Goal: Find contact information: Obtain details needed to contact an individual or organization

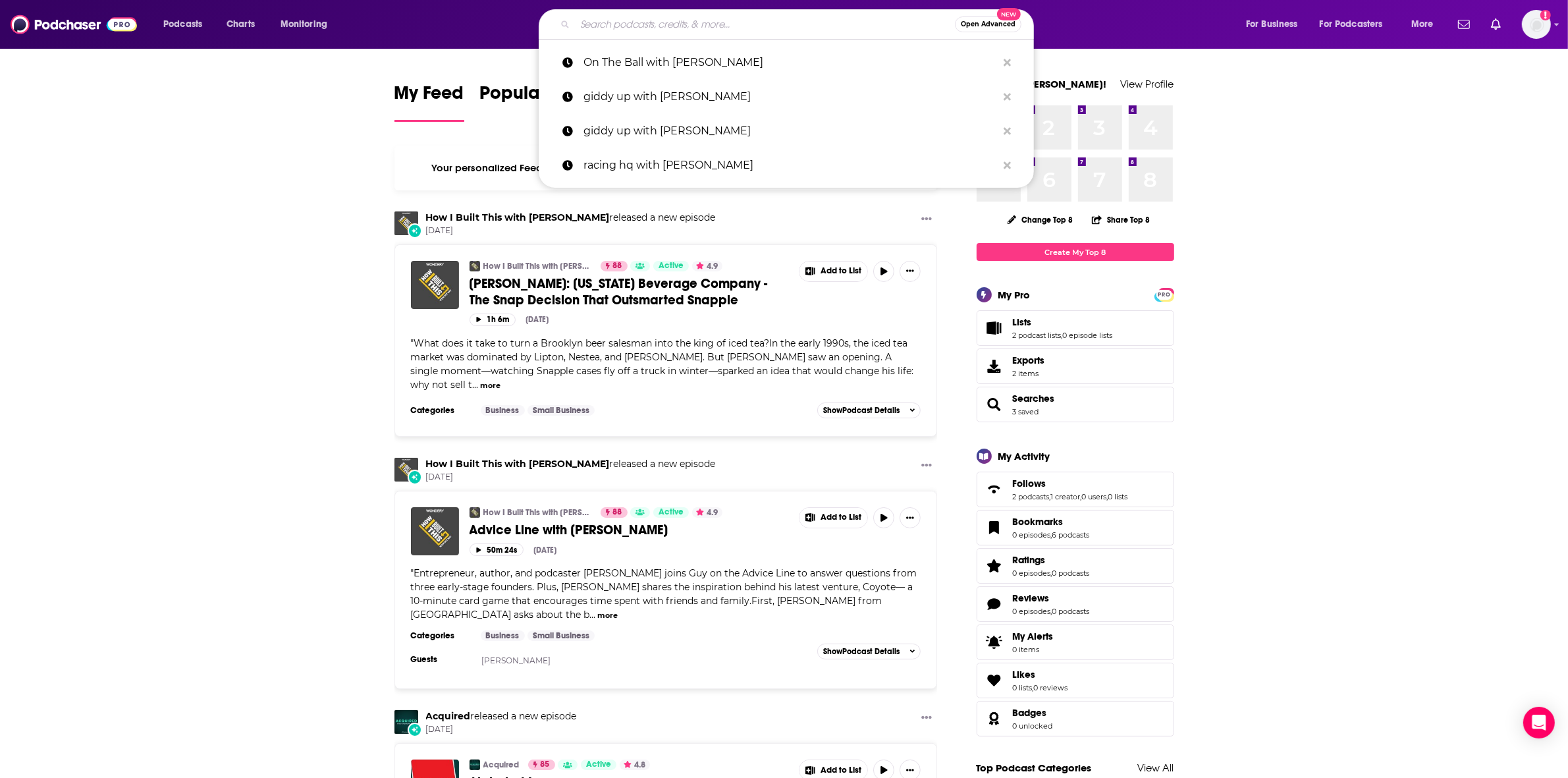
click at [807, 19] on input "Search podcasts, credits, & more..." at bounding box center [765, 24] width 380 height 21
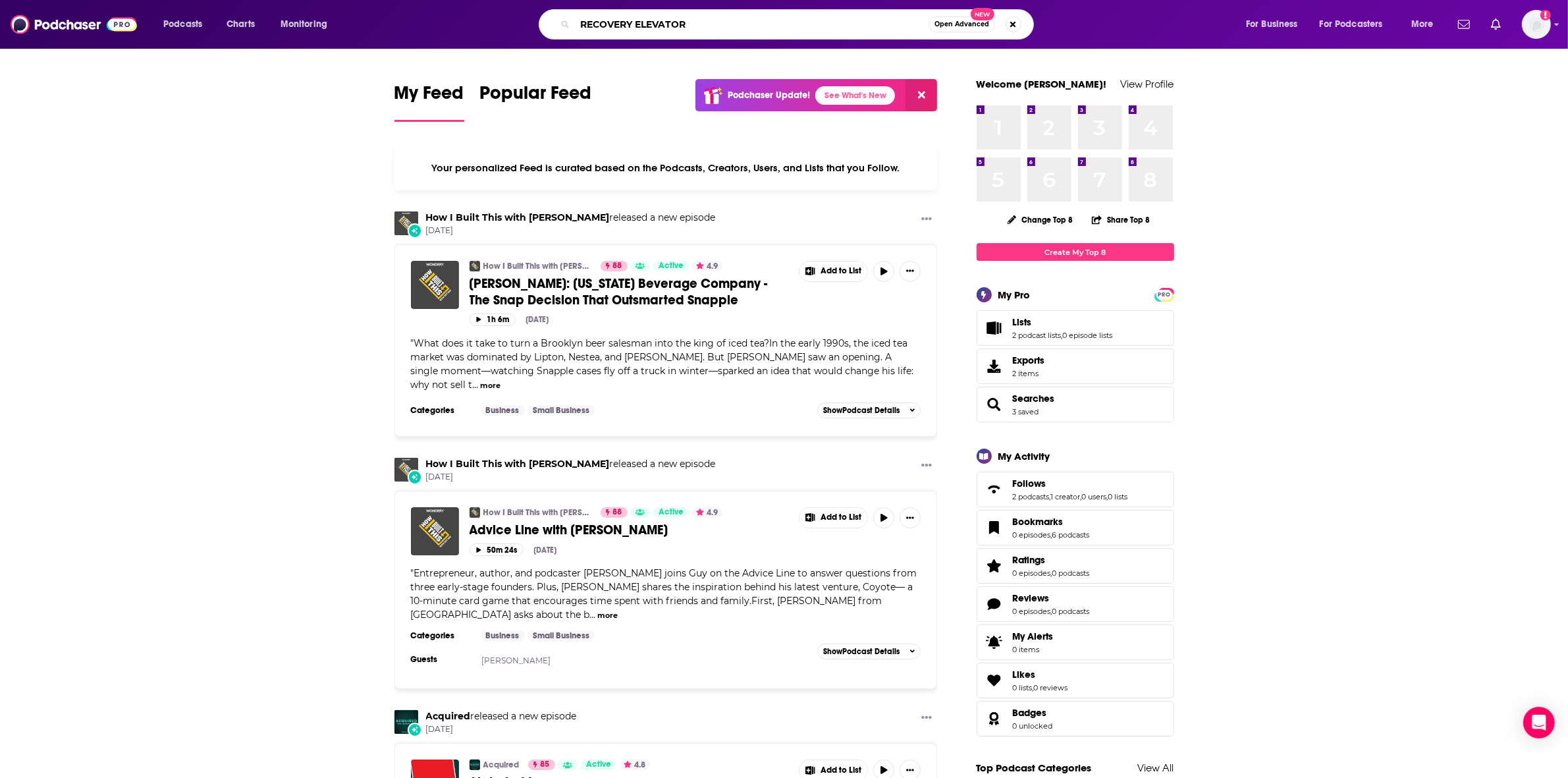
type input "RECOVERY ELEVATOR"
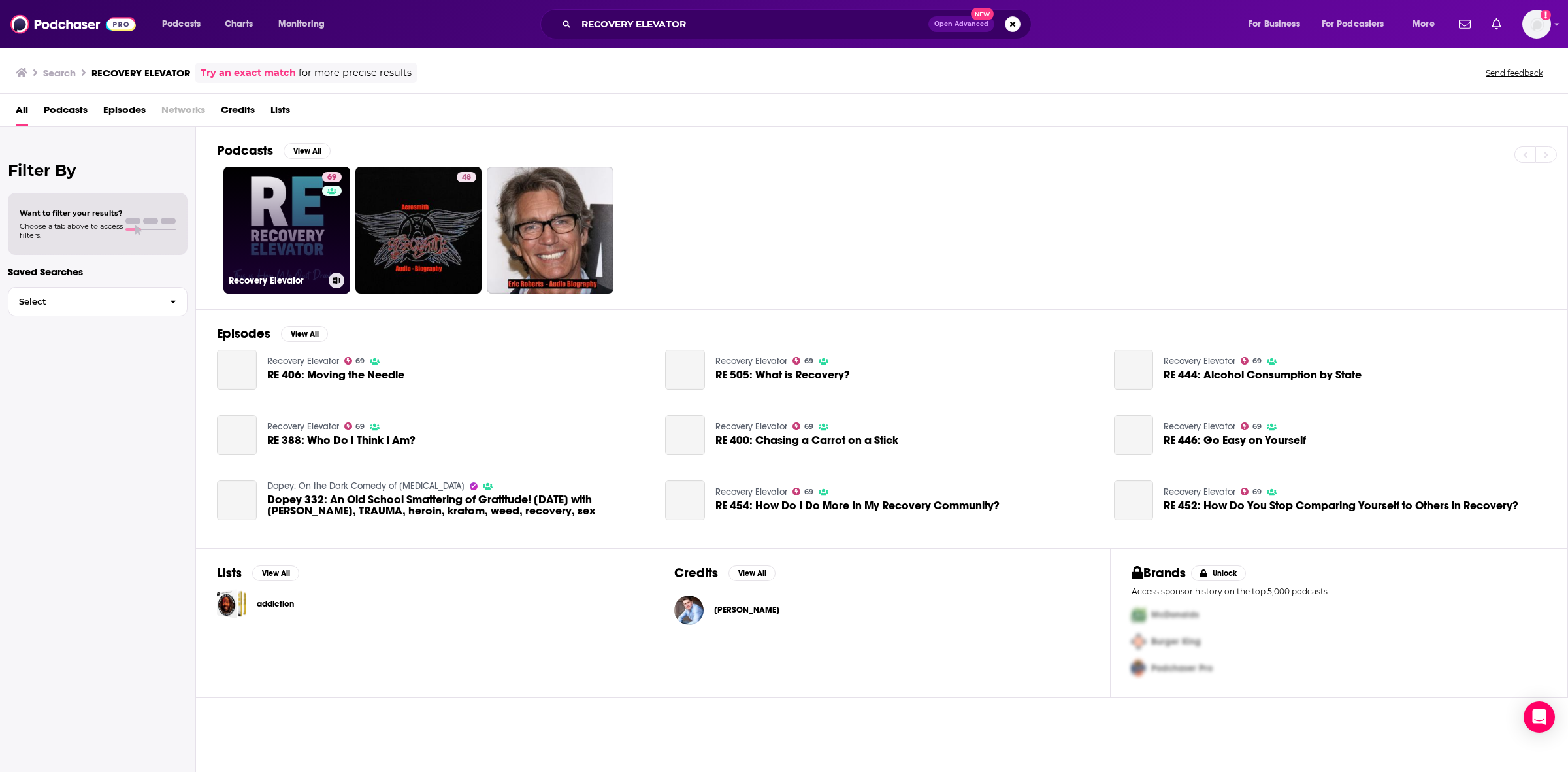
click at [302, 233] on link "69 Recovery Elevator" at bounding box center [287, 231] width 127 height 127
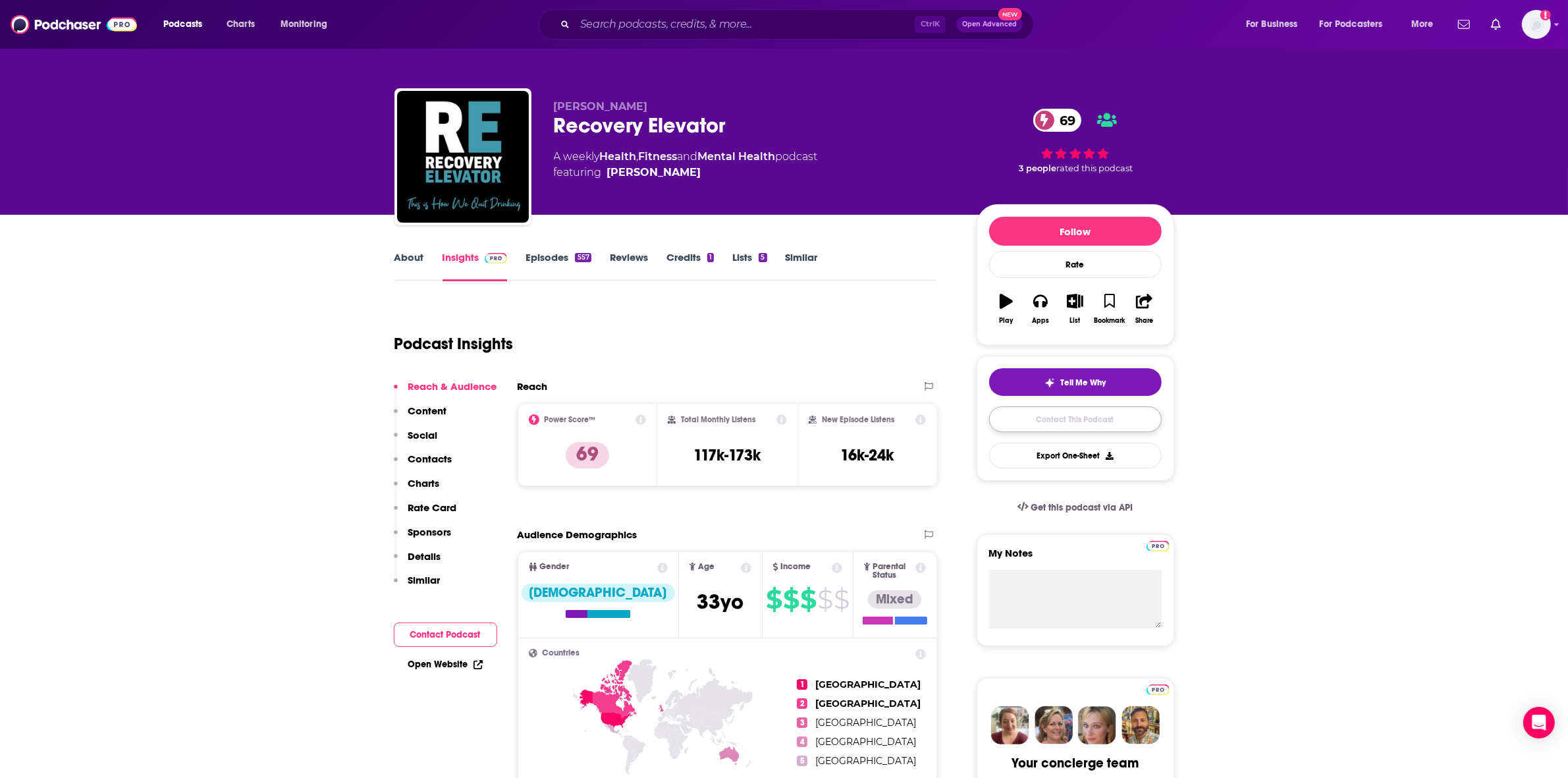
click at [1113, 420] on link "Contact This Podcast" at bounding box center [1075, 419] width 172 height 26
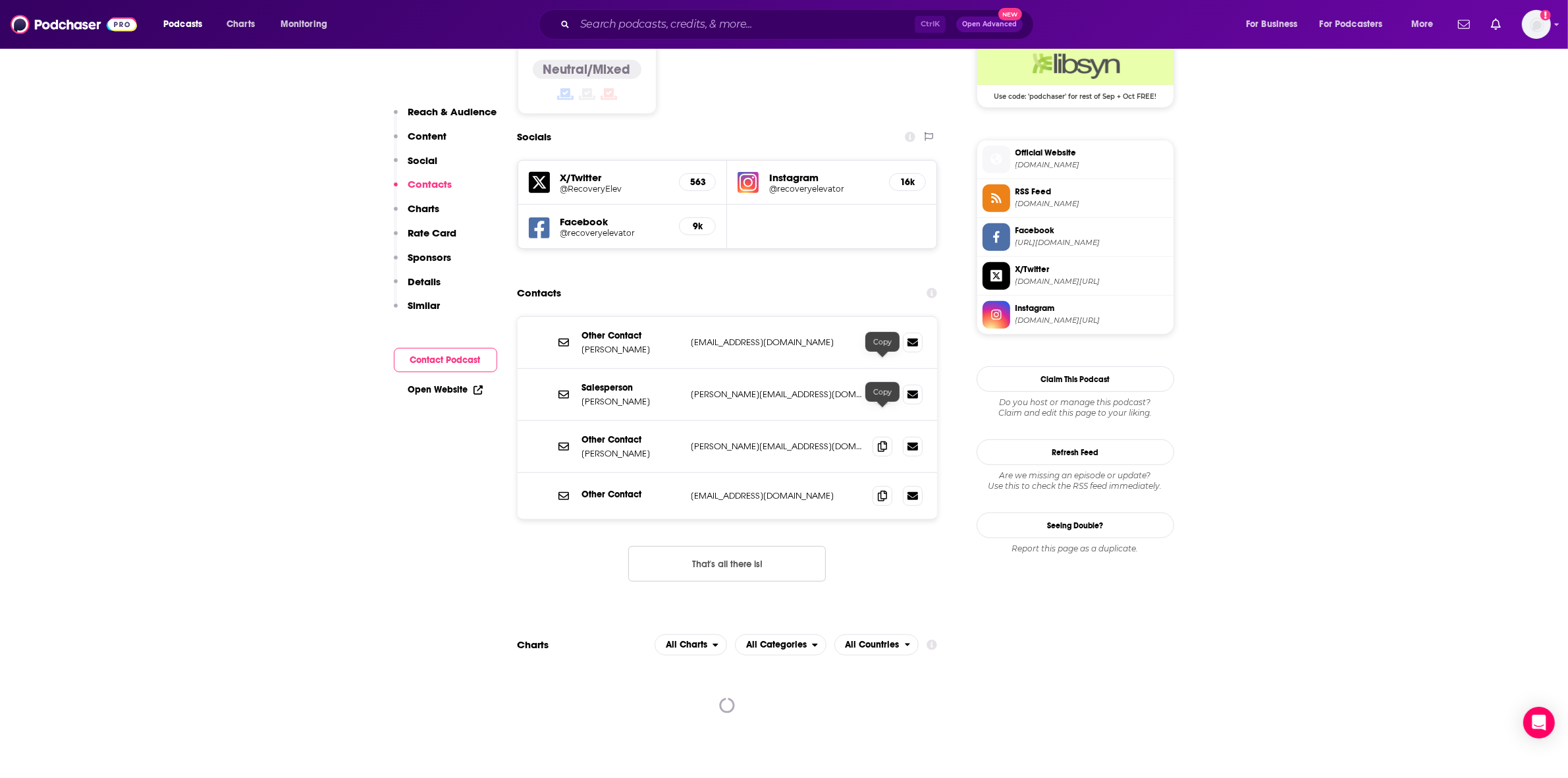
scroll to position [1052, 0]
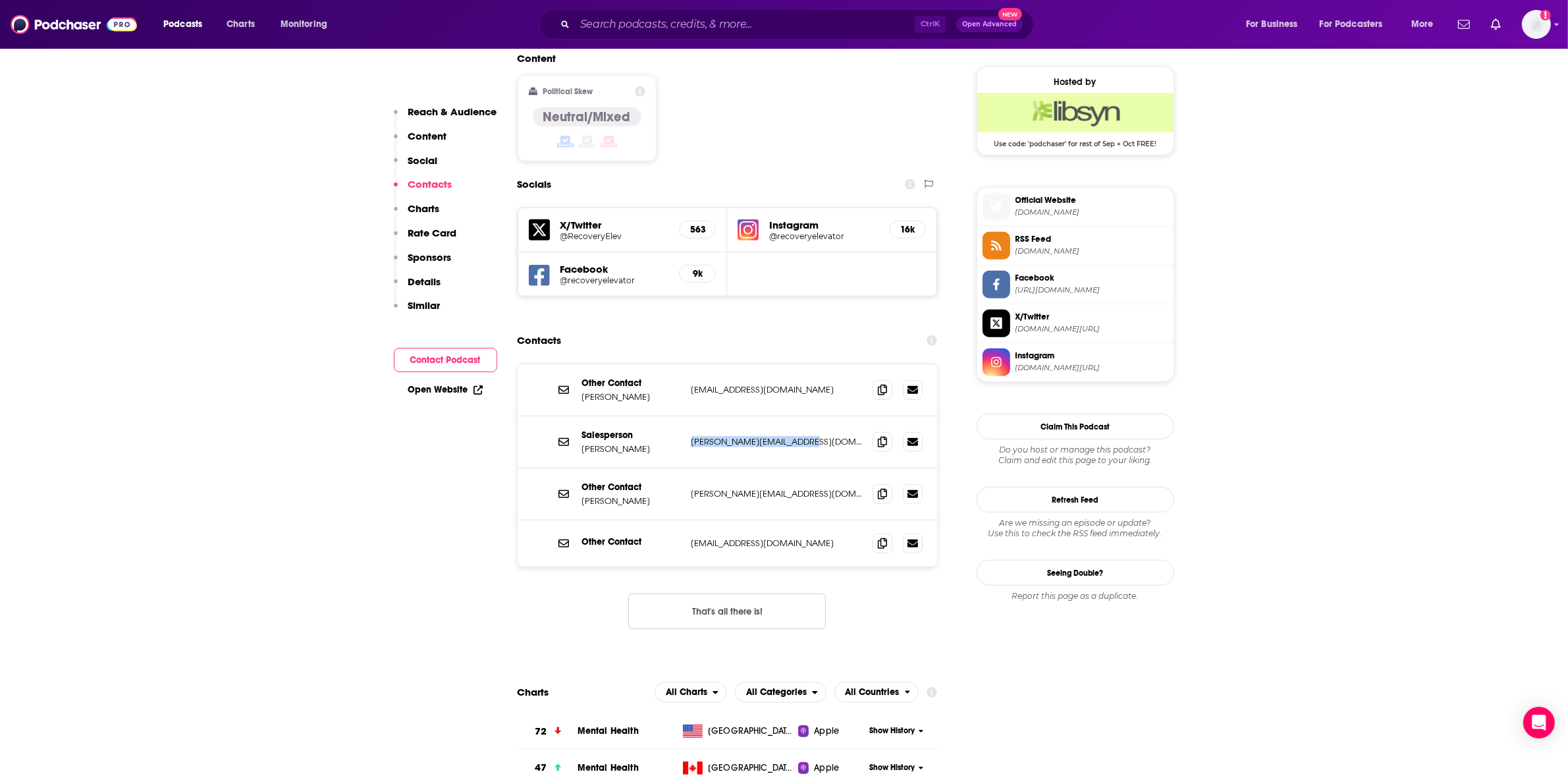
drag, startPoint x: 820, startPoint y: 362, endPoint x: 690, endPoint y: 358, distance: 130.1
click at [691, 436] on p "paul@recoveryelevator.com" at bounding box center [777, 441] width 171 height 11
copy p "paul@recoveryelevator.com"
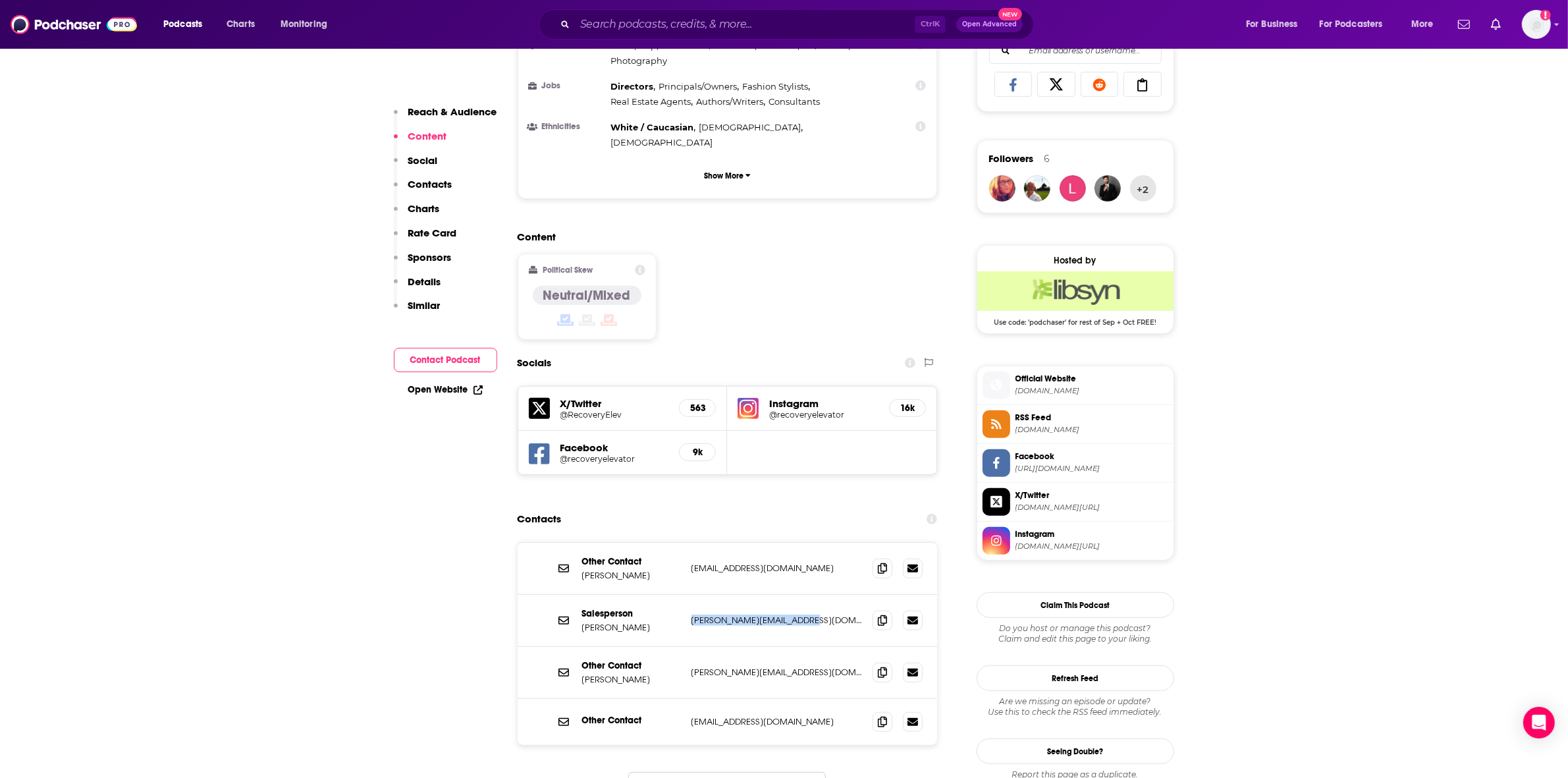
scroll to position [640, 0]
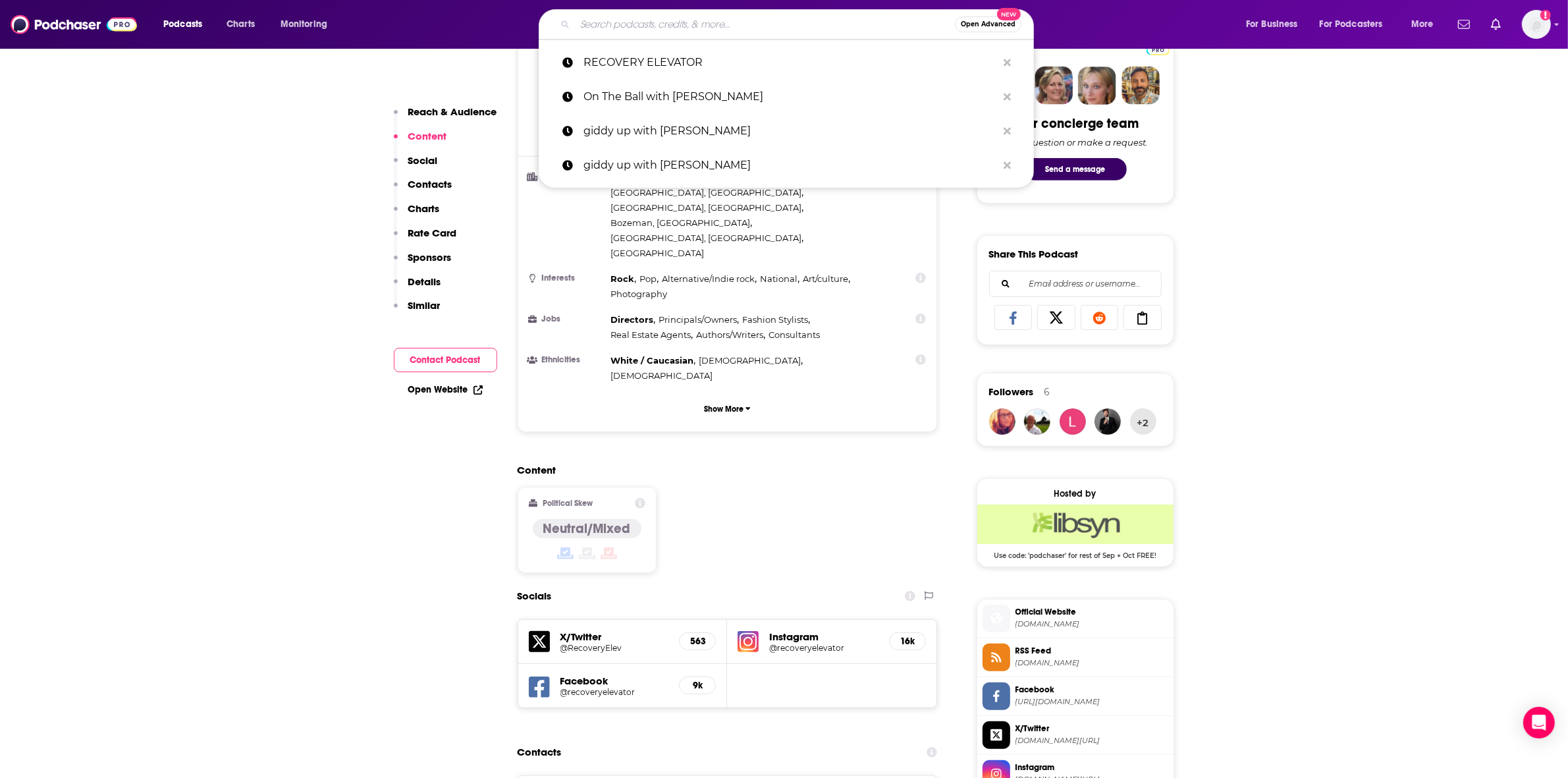
click at [652, 30] on input "Search podcasts, credits, & more..." at bounding box center [765, 24] width 380 height 21
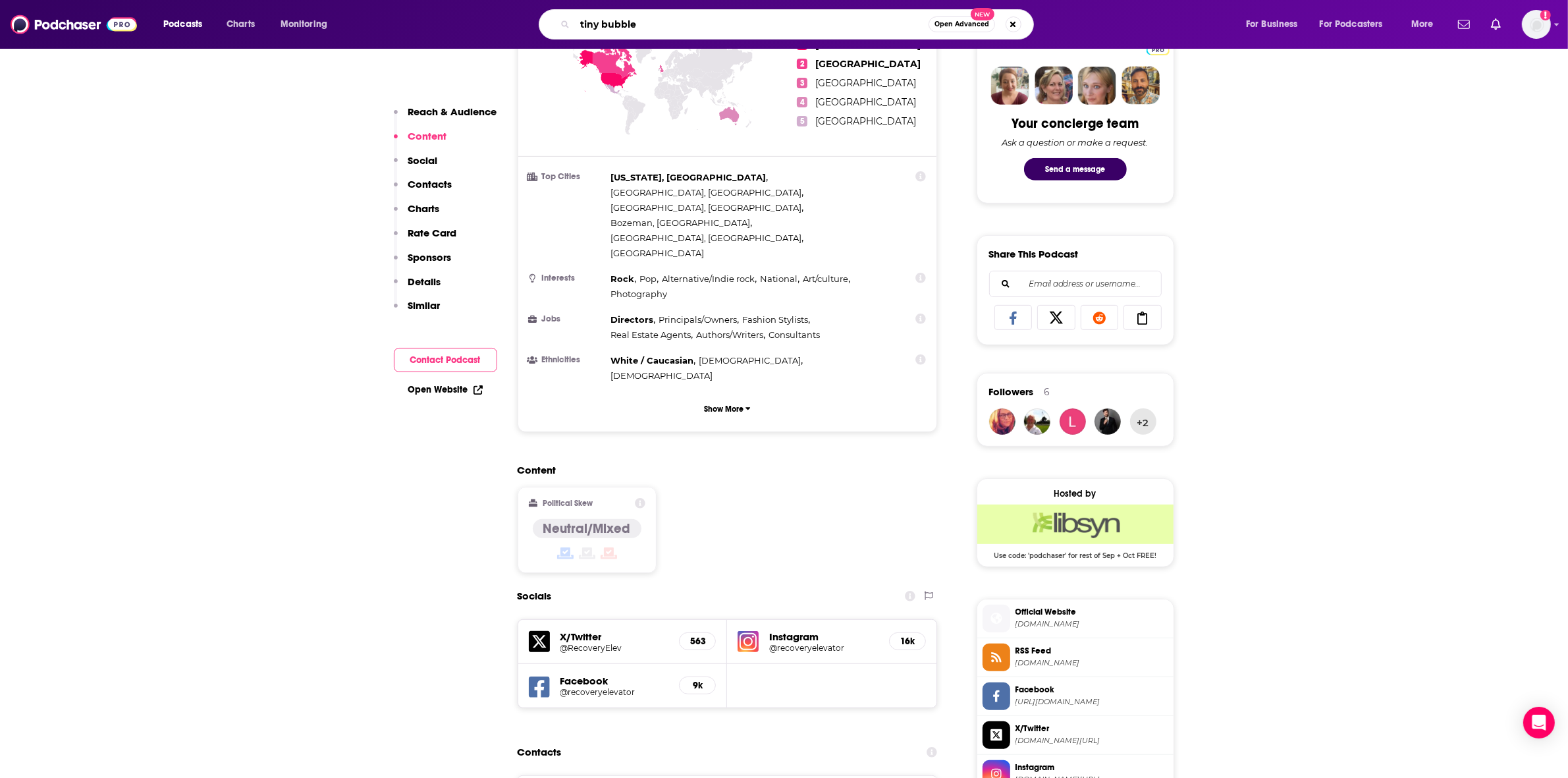
type input "tiny bubbles"
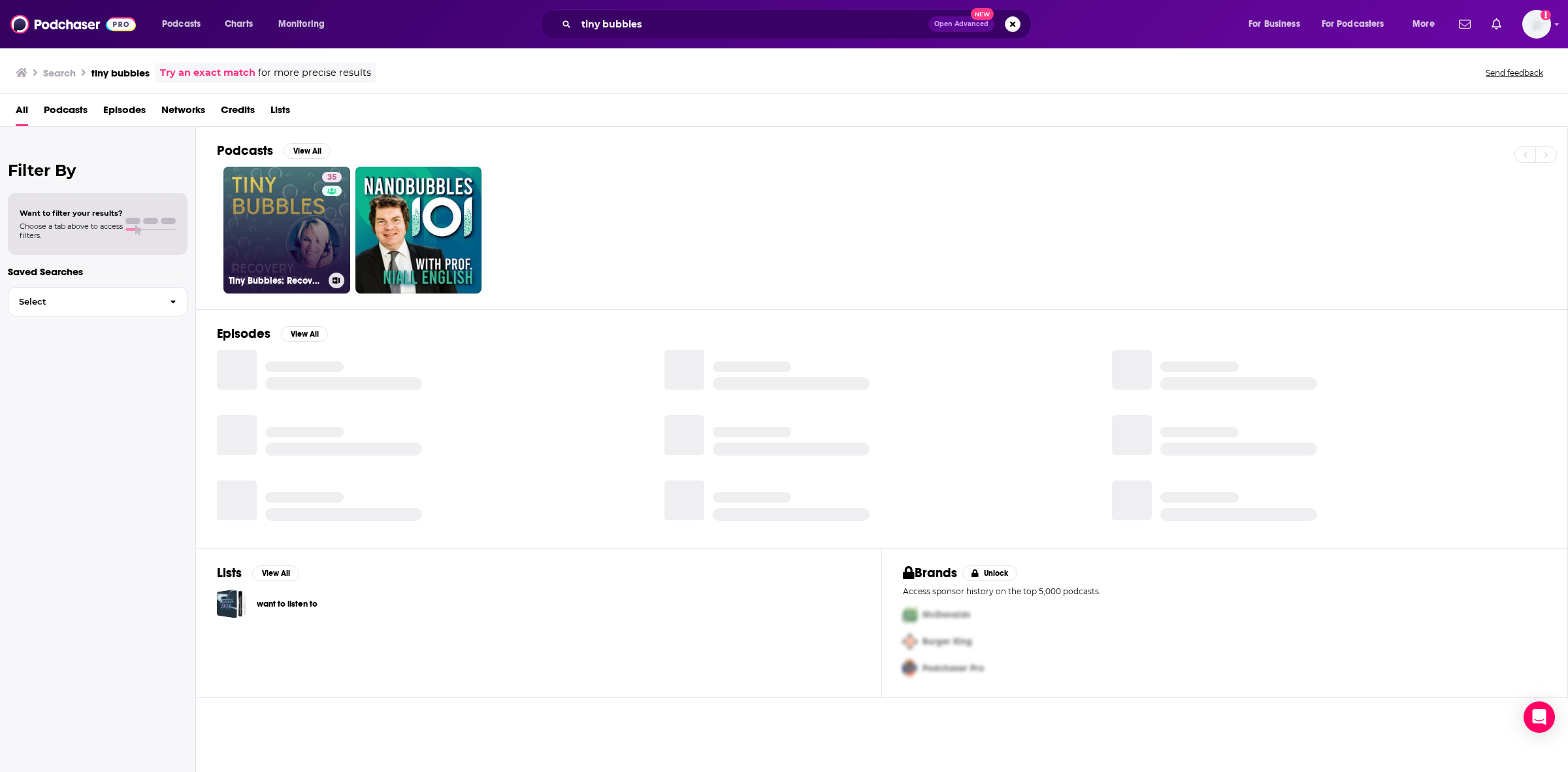
click at [302, 237] on link "35 Tiny Bubbles: Recovery Inspiration" at bounding box center [287, 231] width 127 height 127
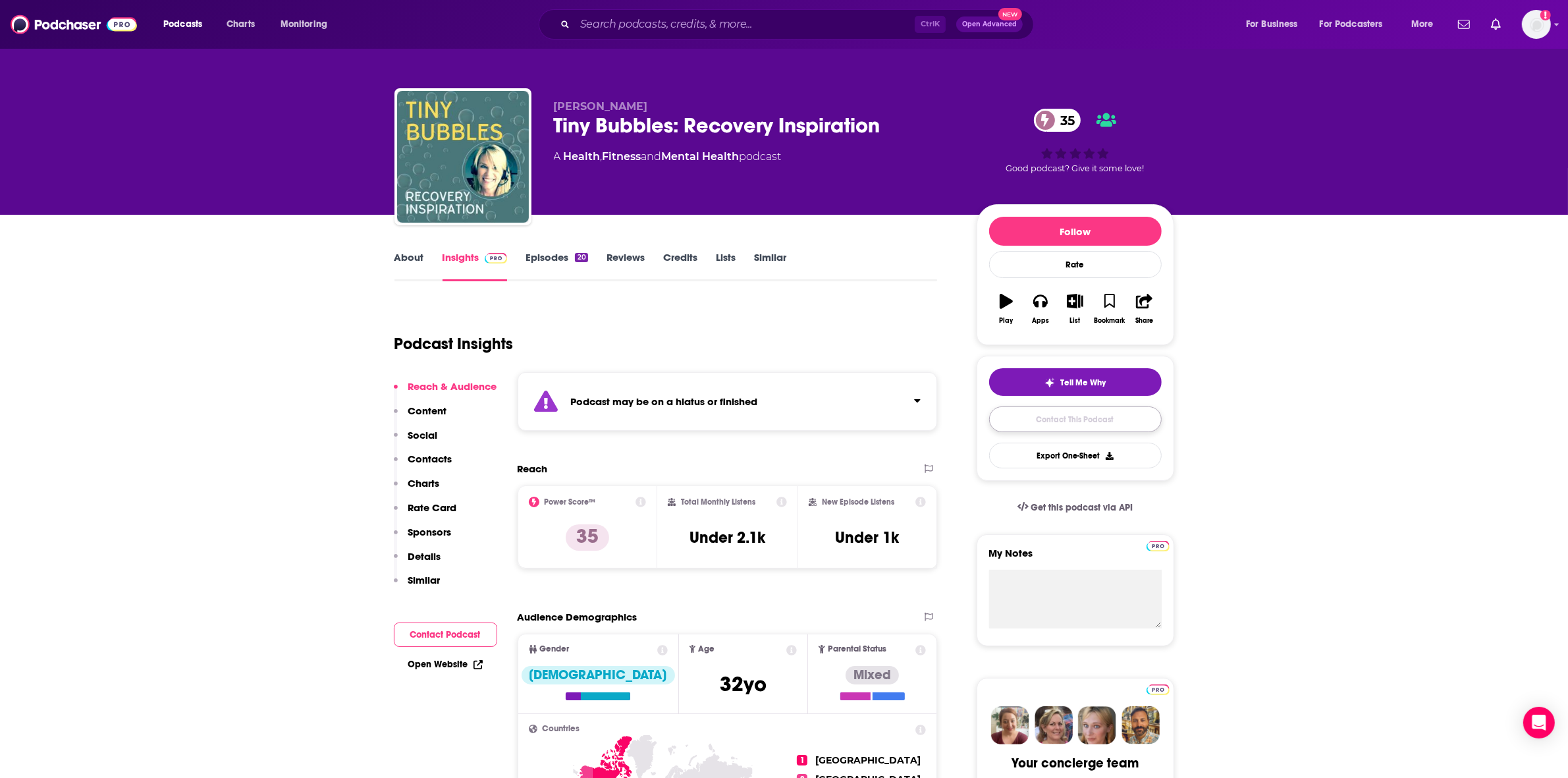
click at [1039, 415] on link "Contact This Podcast" at bounding box center [1075, 419] width 172 height 26
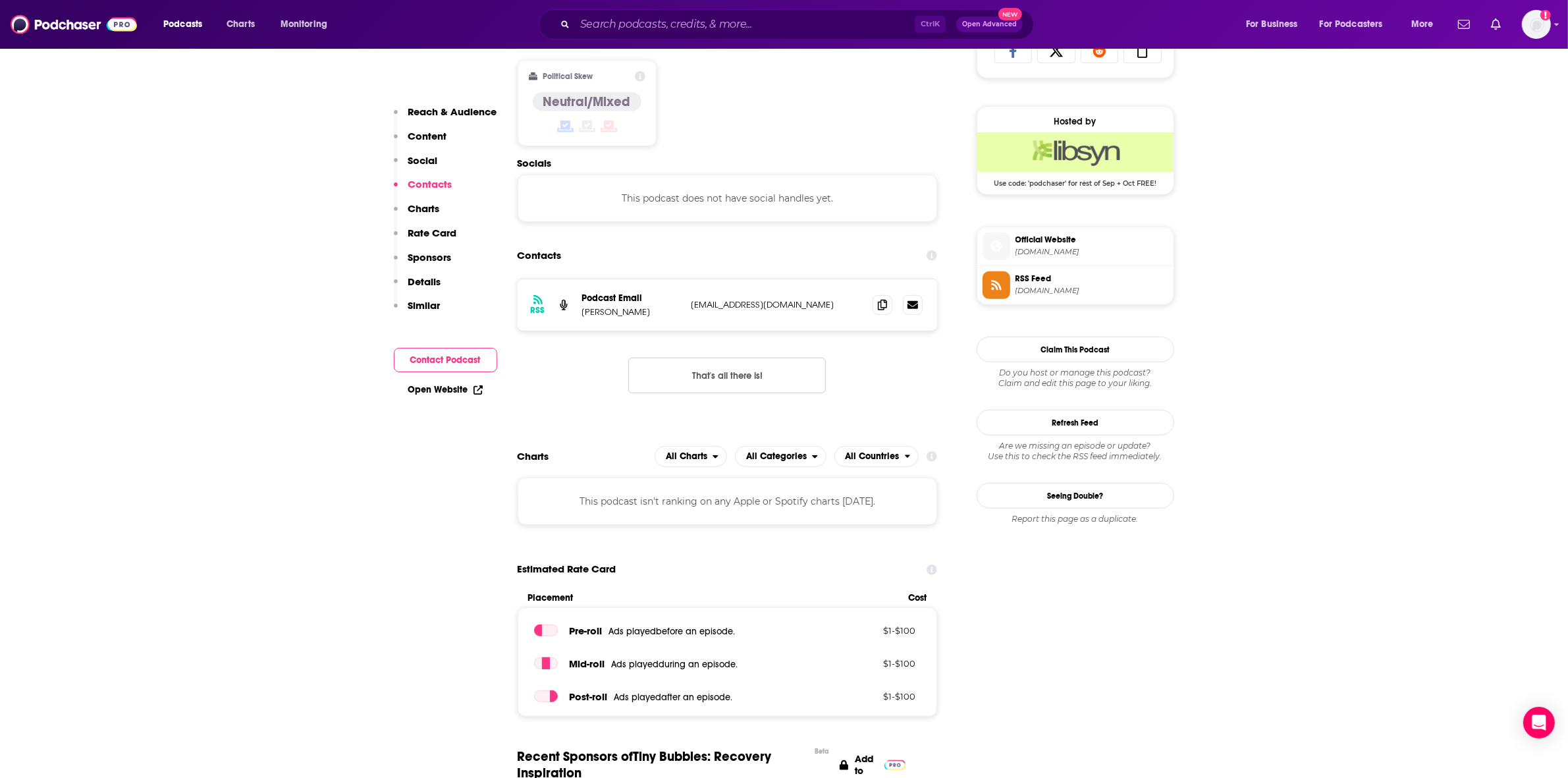
scroll to position [904, 0]
drag, startPoint x: 836, startPoint y: 308, endPoint x: 689, endPoint y: 310, distance: 147.0
click at [689, 310] on div "RSS Podcast Email Jean McCarthy jeangreermccarthy@gmail.com jeangreermccarthy@g…" at bounding box center [727, 307] width 420 height 51
copy p "jeangreermccarthy@gmail.com"
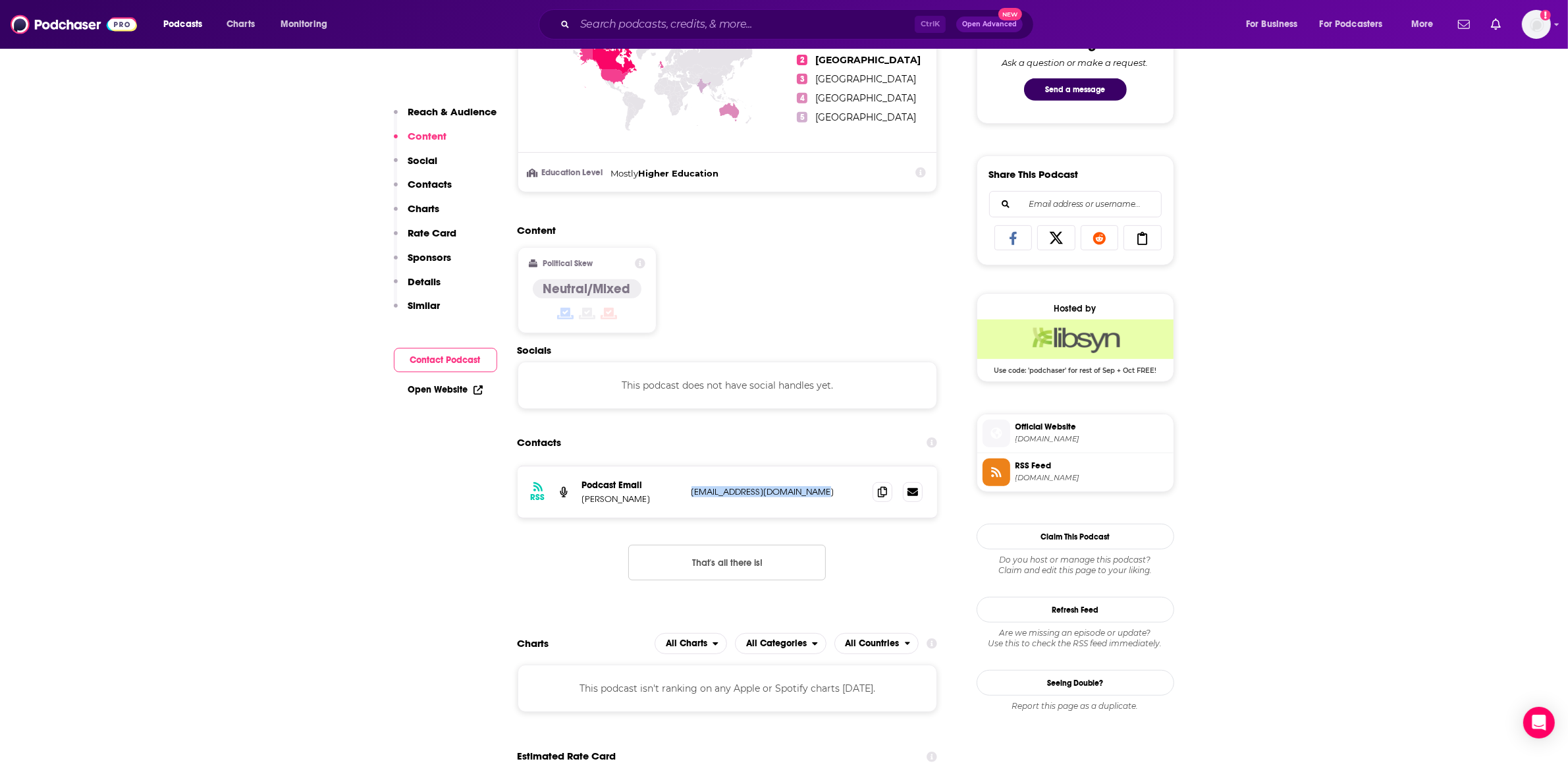
scroll to position [493, 0]
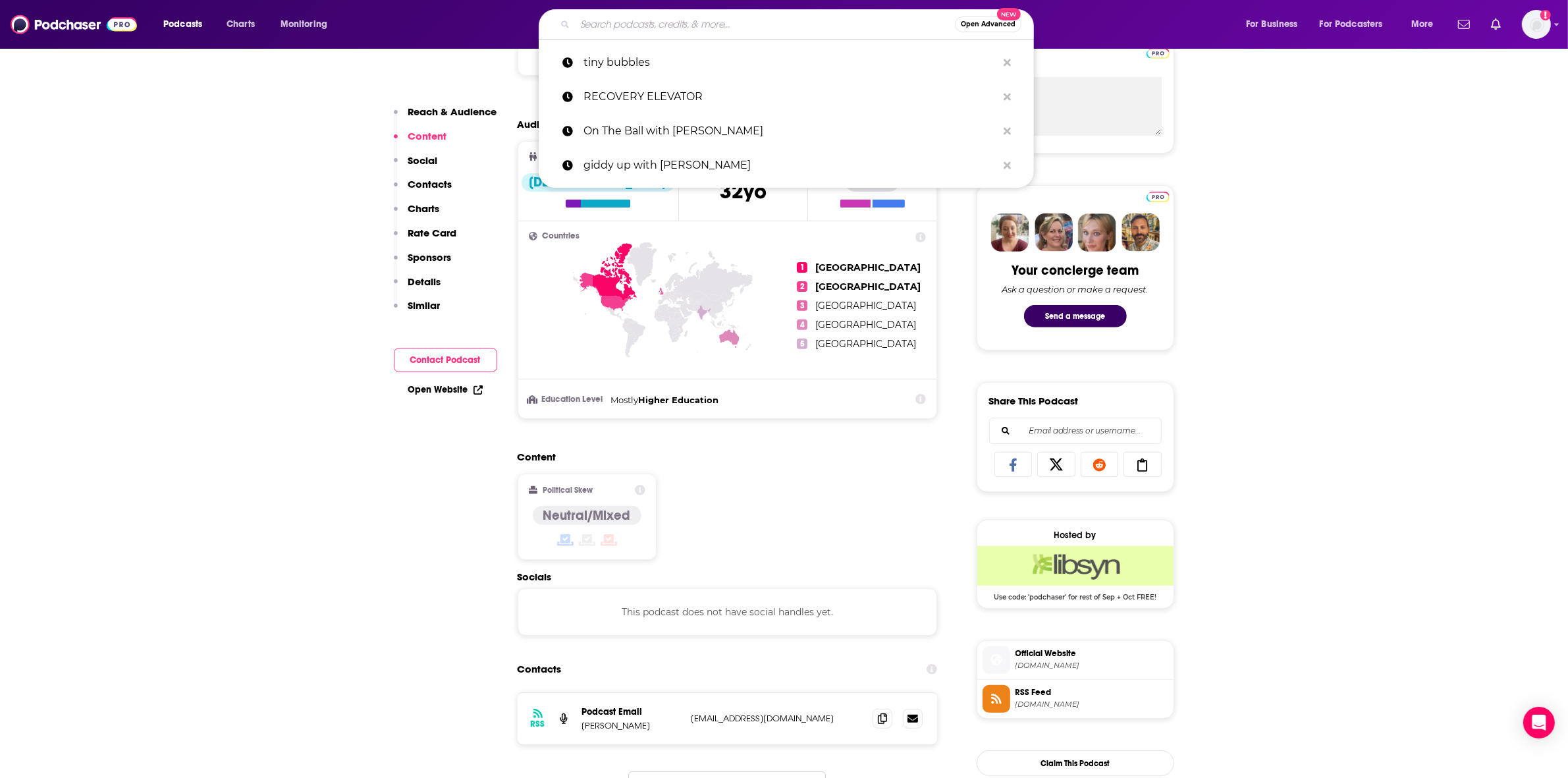
click at [644, 27] on input "Search podcasts, credits, & more..." at bounding box center [765, 24] width 380 height 21
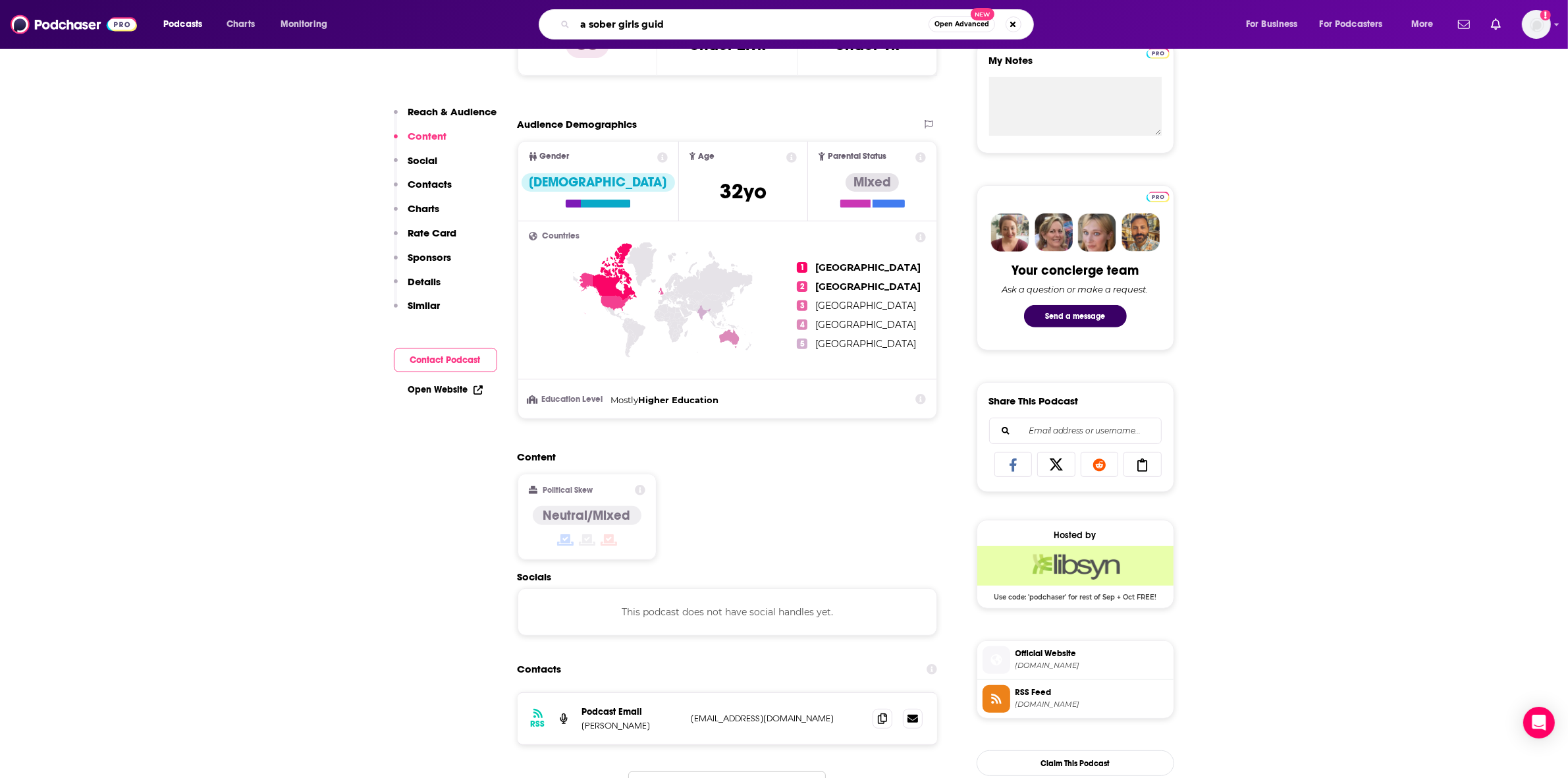
type input "a sober girls guide"
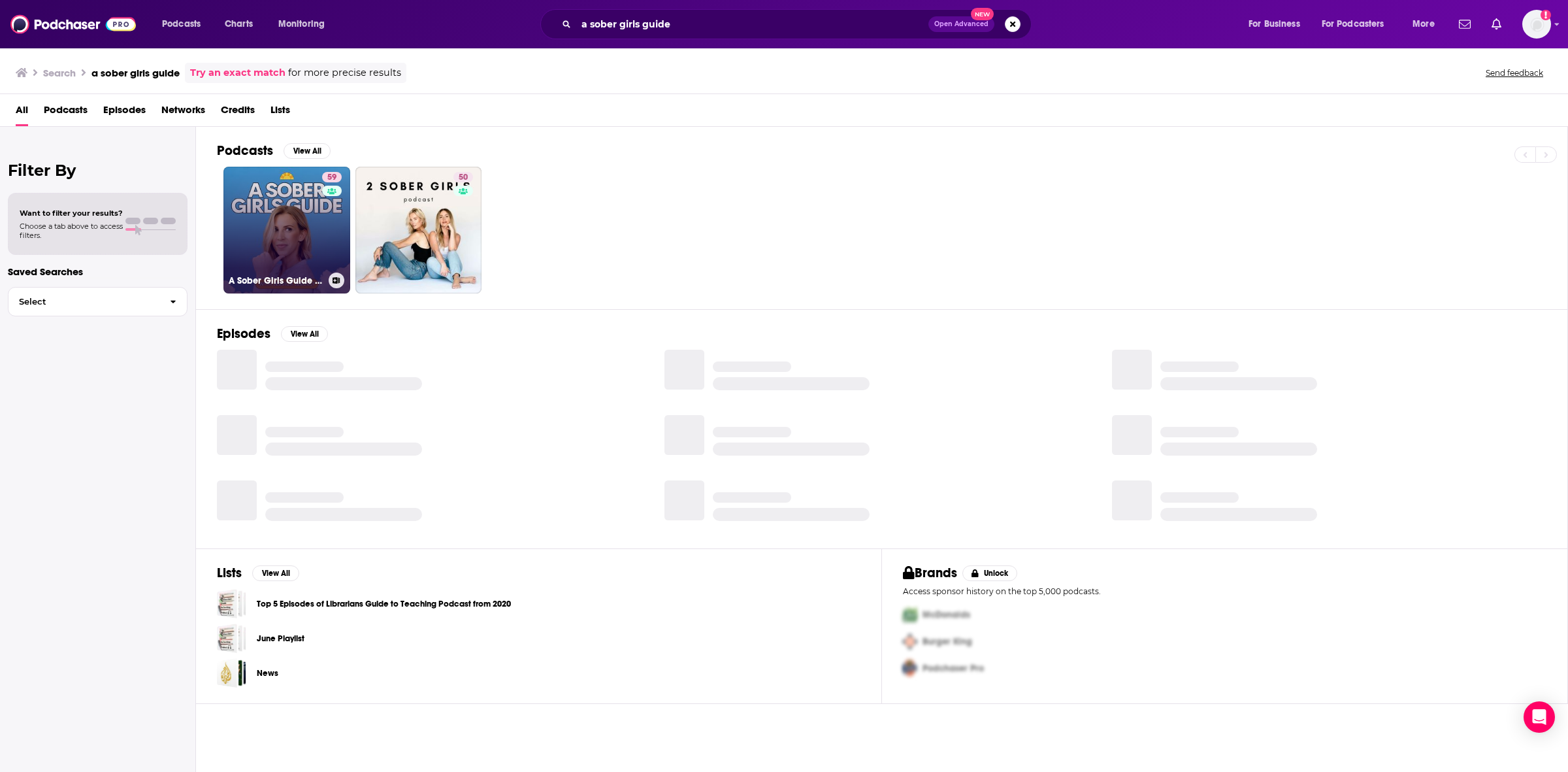
click at [295, 209] on link "59 A Sober Girls Guide Podcast" at bounding box center [287, 231] width 127 height 127
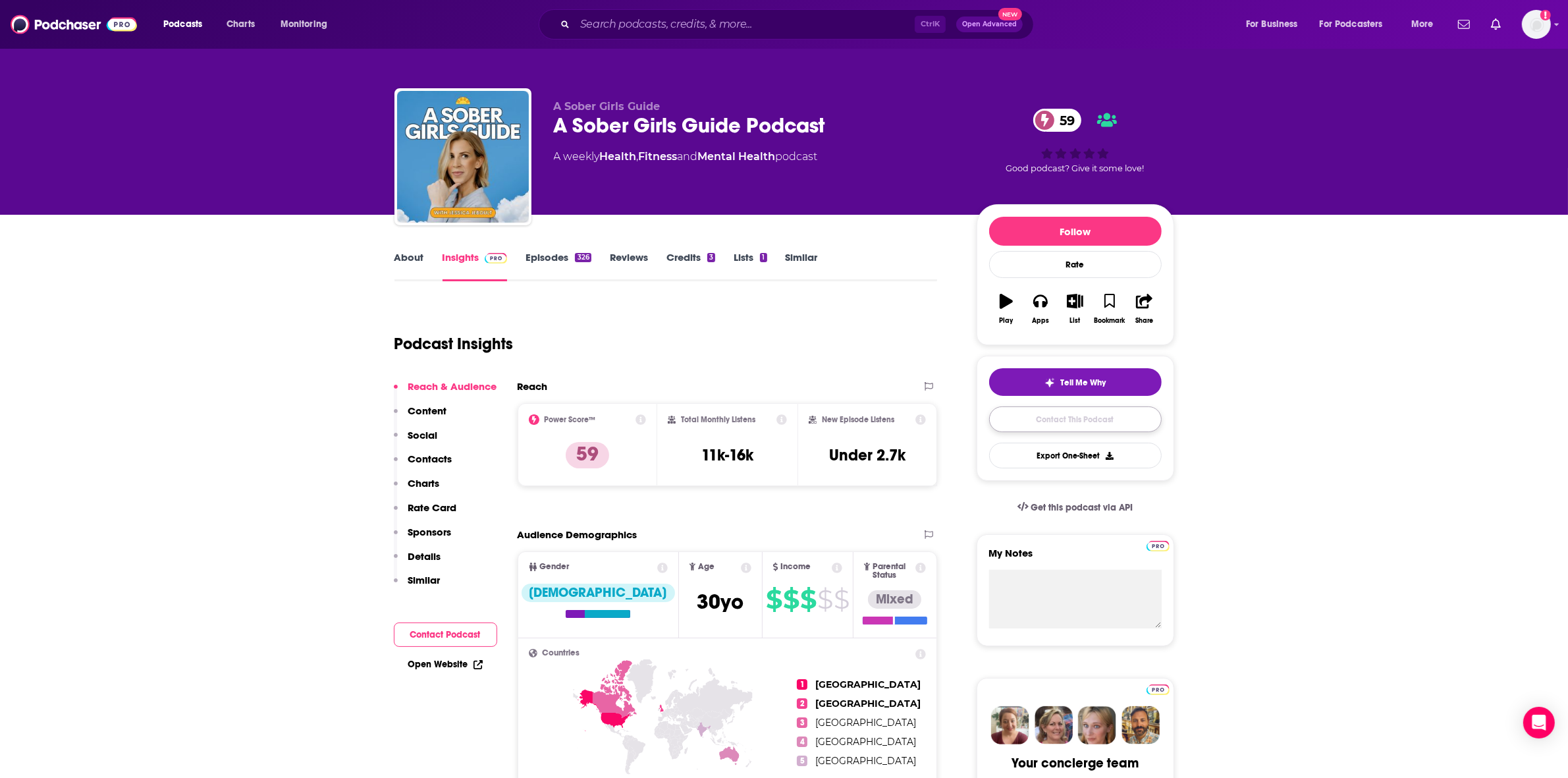
click at [1099, 412] on link "Contact This Podcast" at bounding box center [1075, 419] width 172 height 26
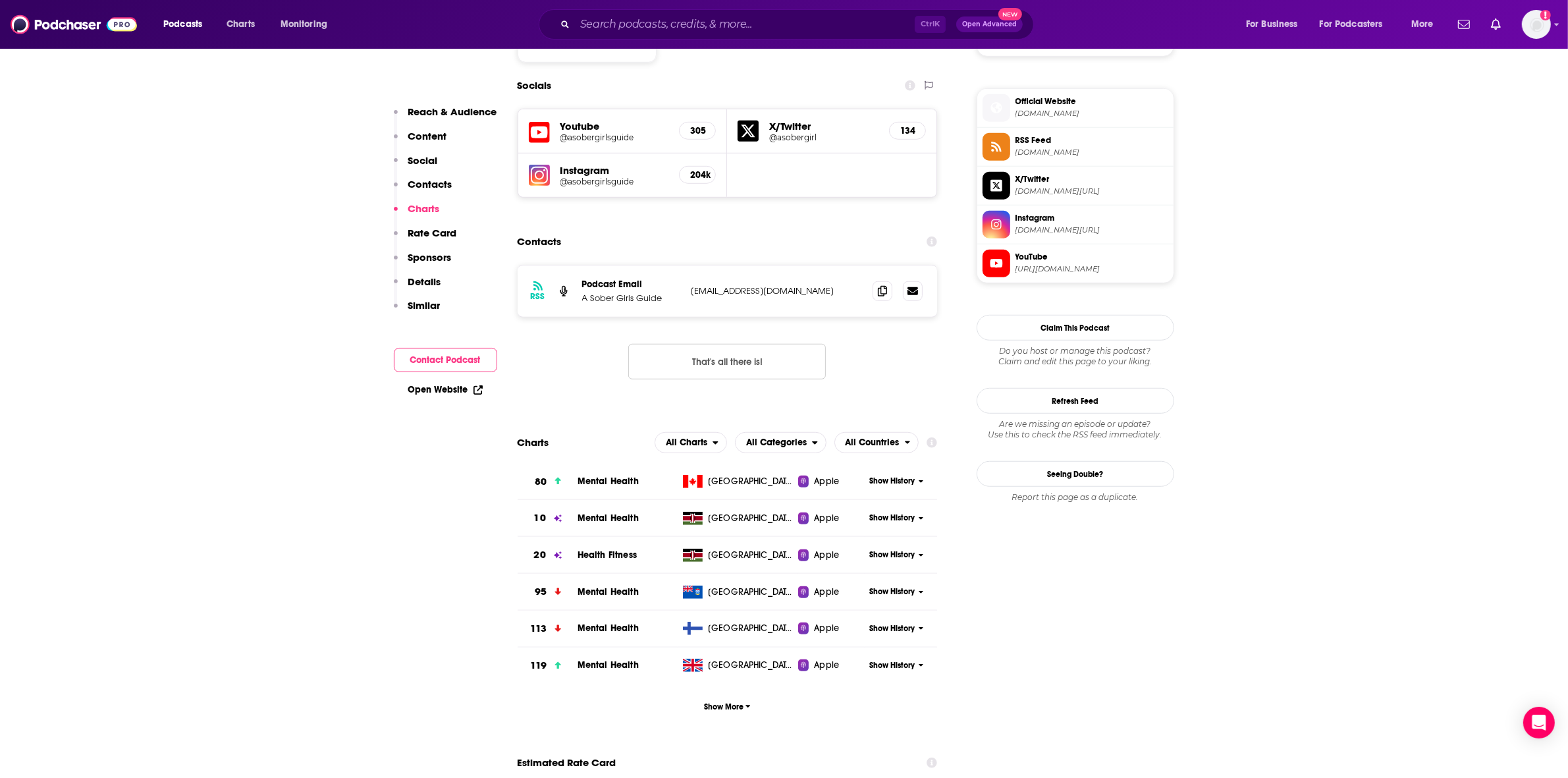
scroll to position [1150, 0]
drag, startPoint x: 793, startPoint y: 228, endPoint x: 689, endPoint y: 225, distance: 104.0
click at [689, 266] on div "RSS Podcast Email A Sober Girls Guide asobergirl@asobergirlsguide.com asobergir…" at bounding box center [727, 292] width 420 height 51
copy p "asobergirl@asobergirlsguide.com"
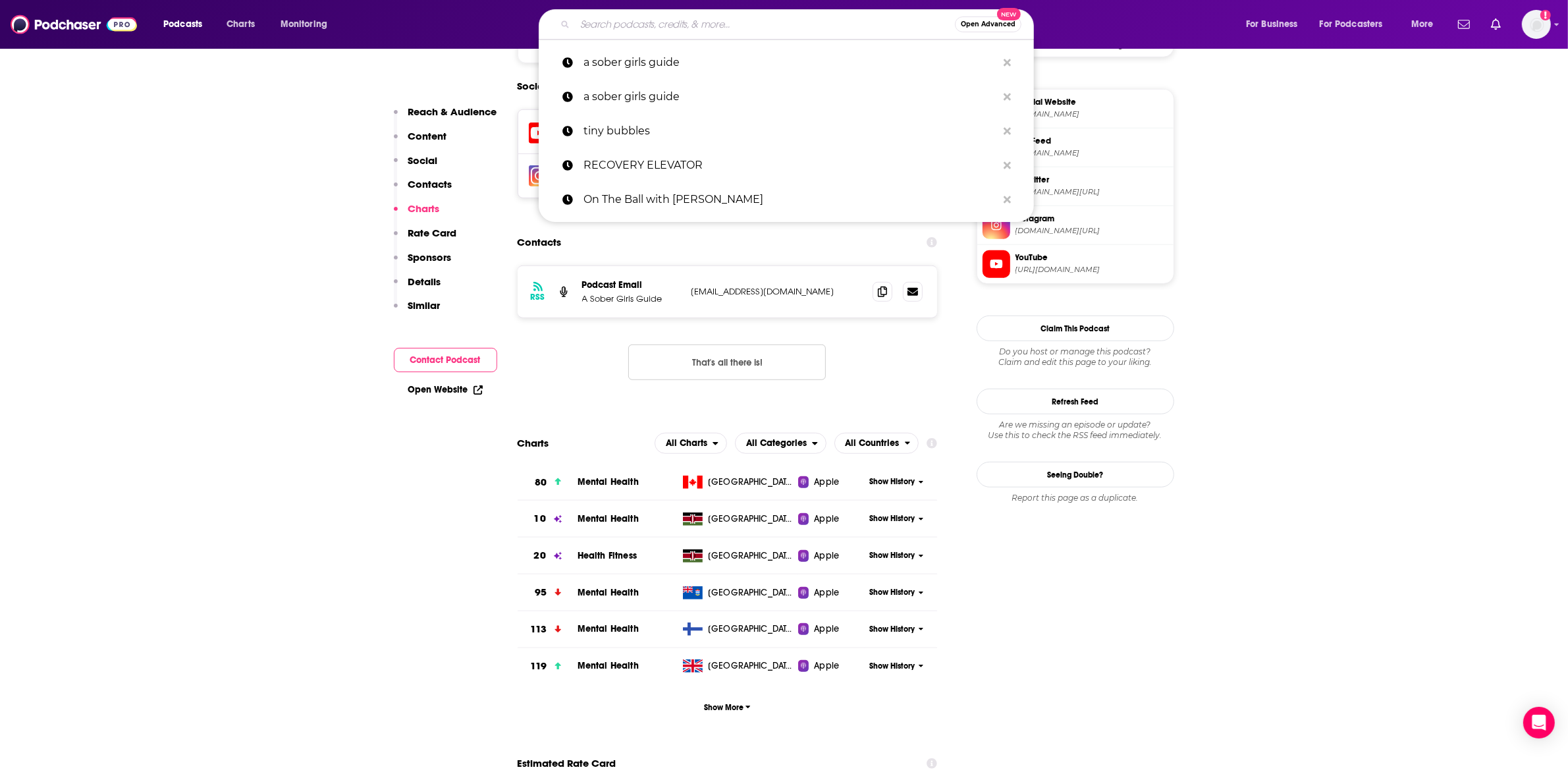
click at [733, 25] on input "Search podcasts, credits, & more..." at bounding box center [765, 24] width 380 height 21
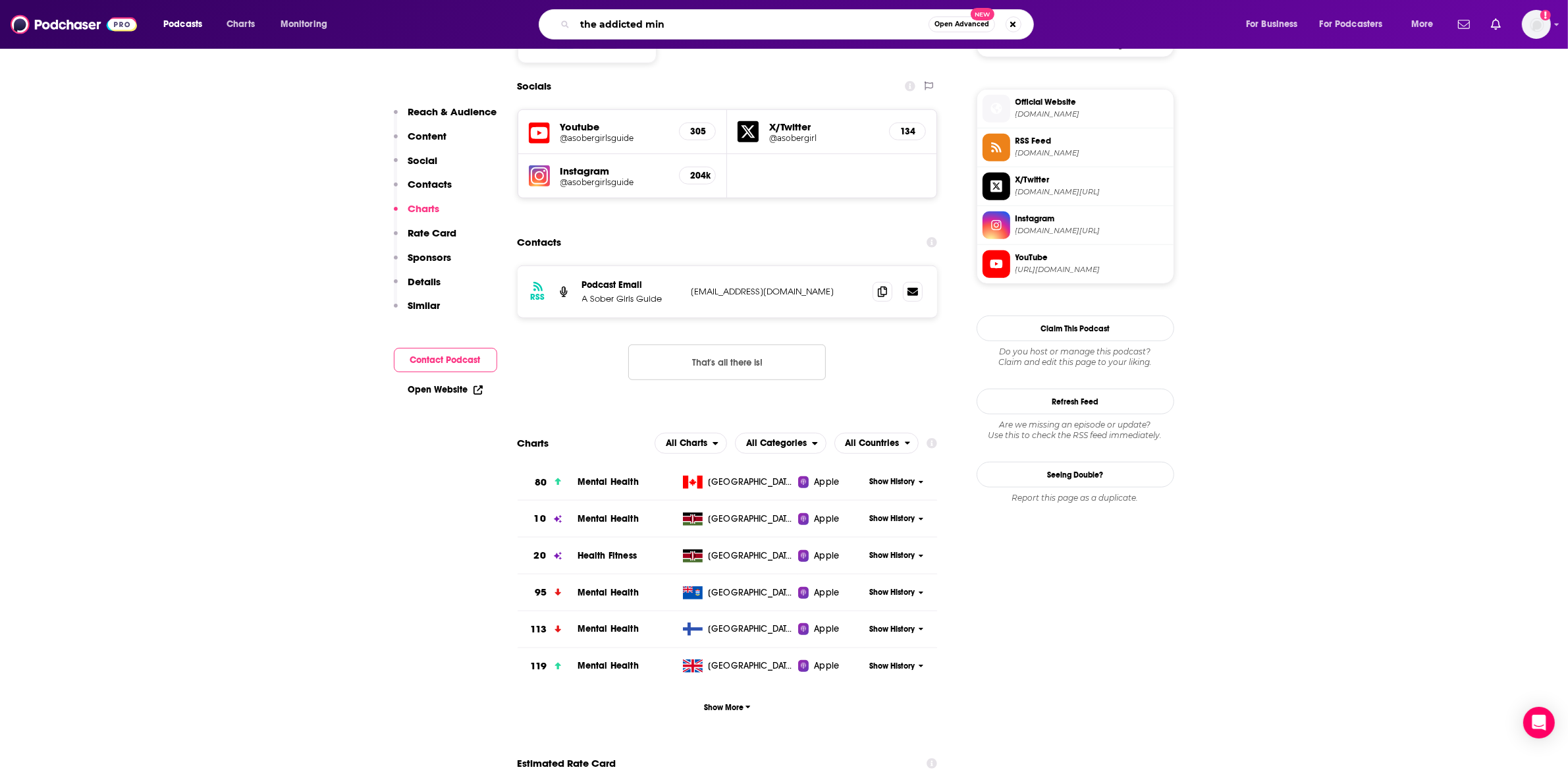
type input "the addicted mind"
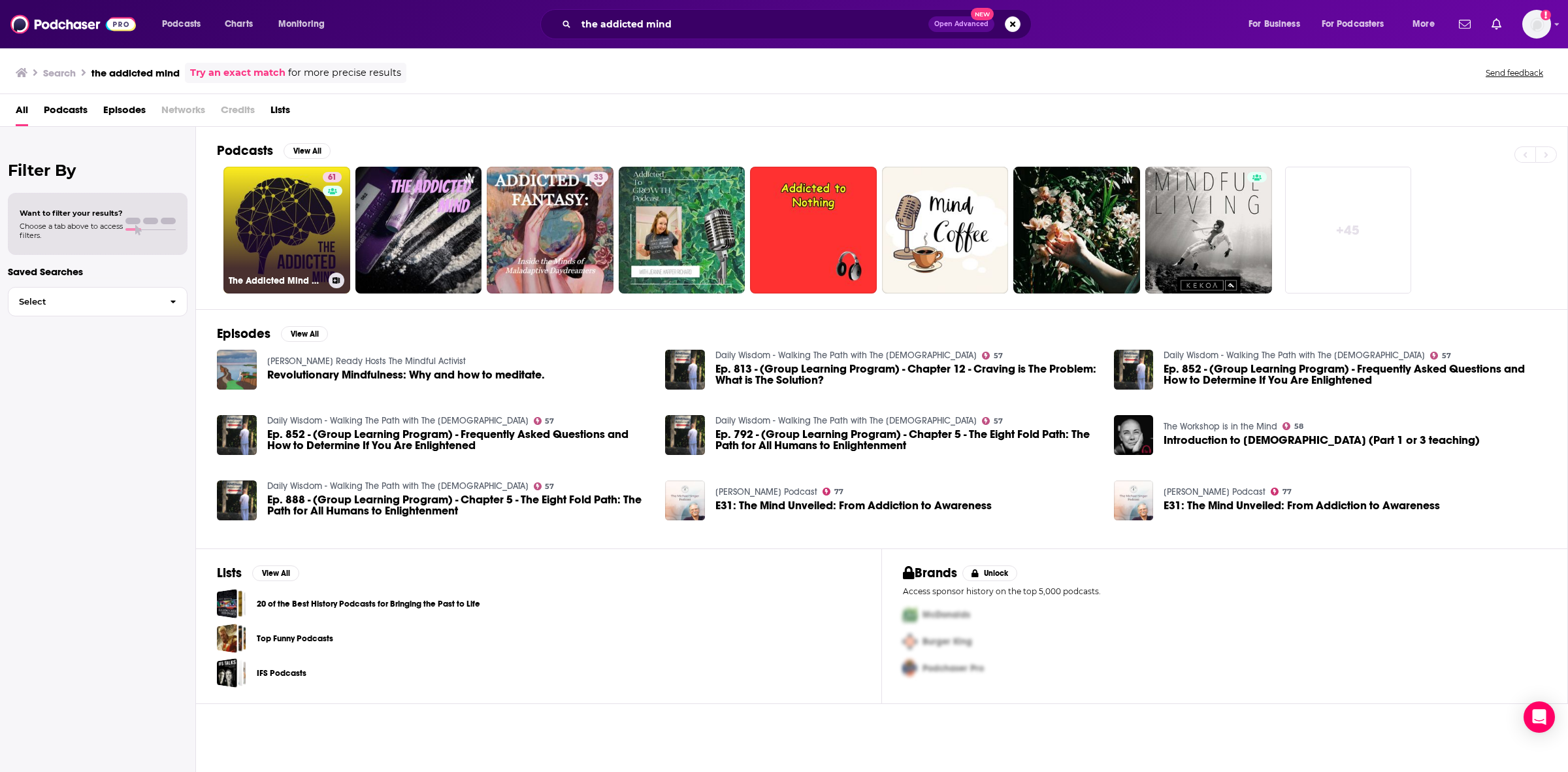
click at [298, 209] on link "61 The Addicted Mind Podcast" at bounding box center [287, 231] width 127 height 127
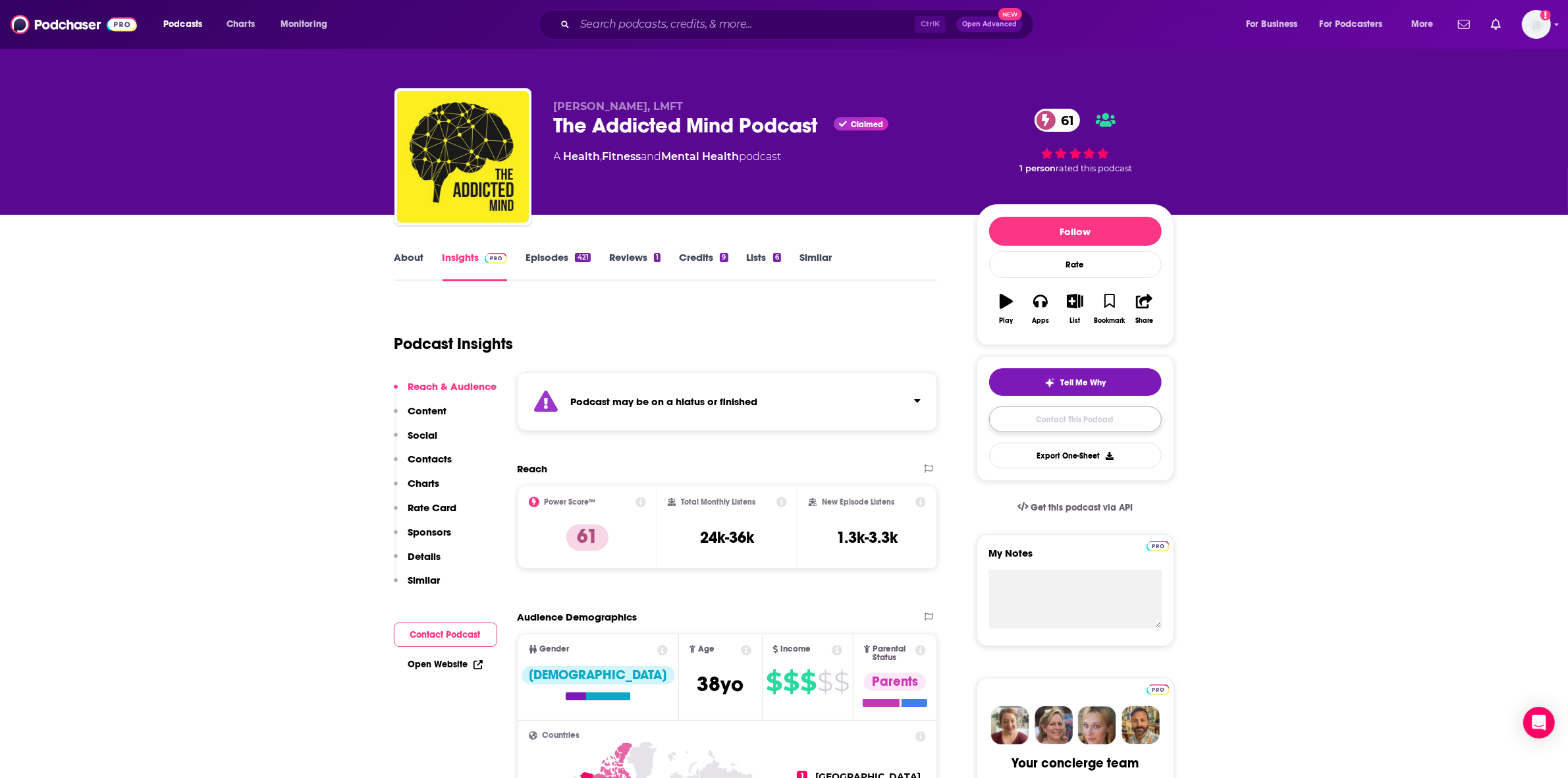
click at [1070, 423] on link "Contact This Podcast" at bounding box center [1075, 419] width 172 height 26
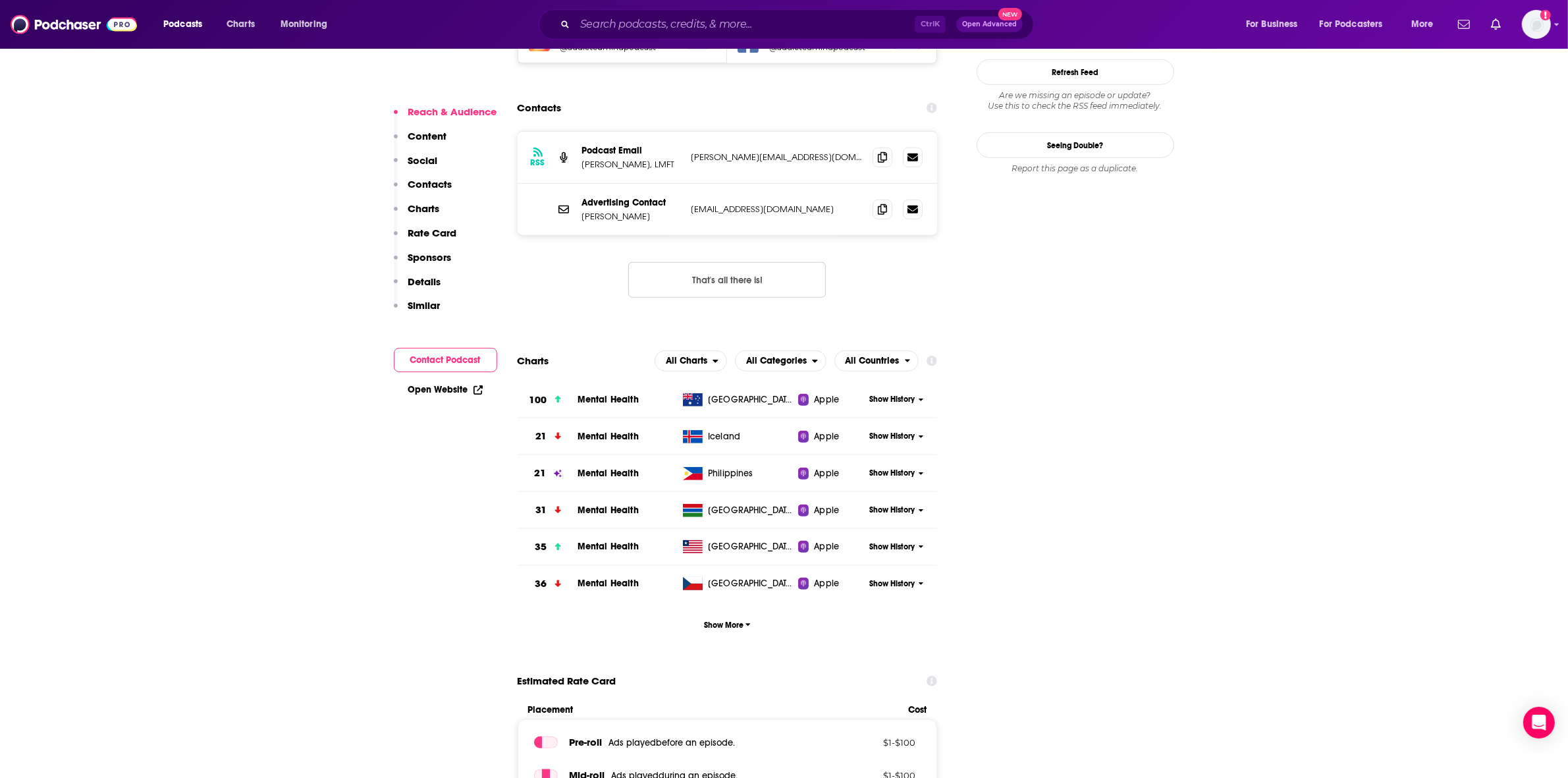
scroll to position [1315, 0]
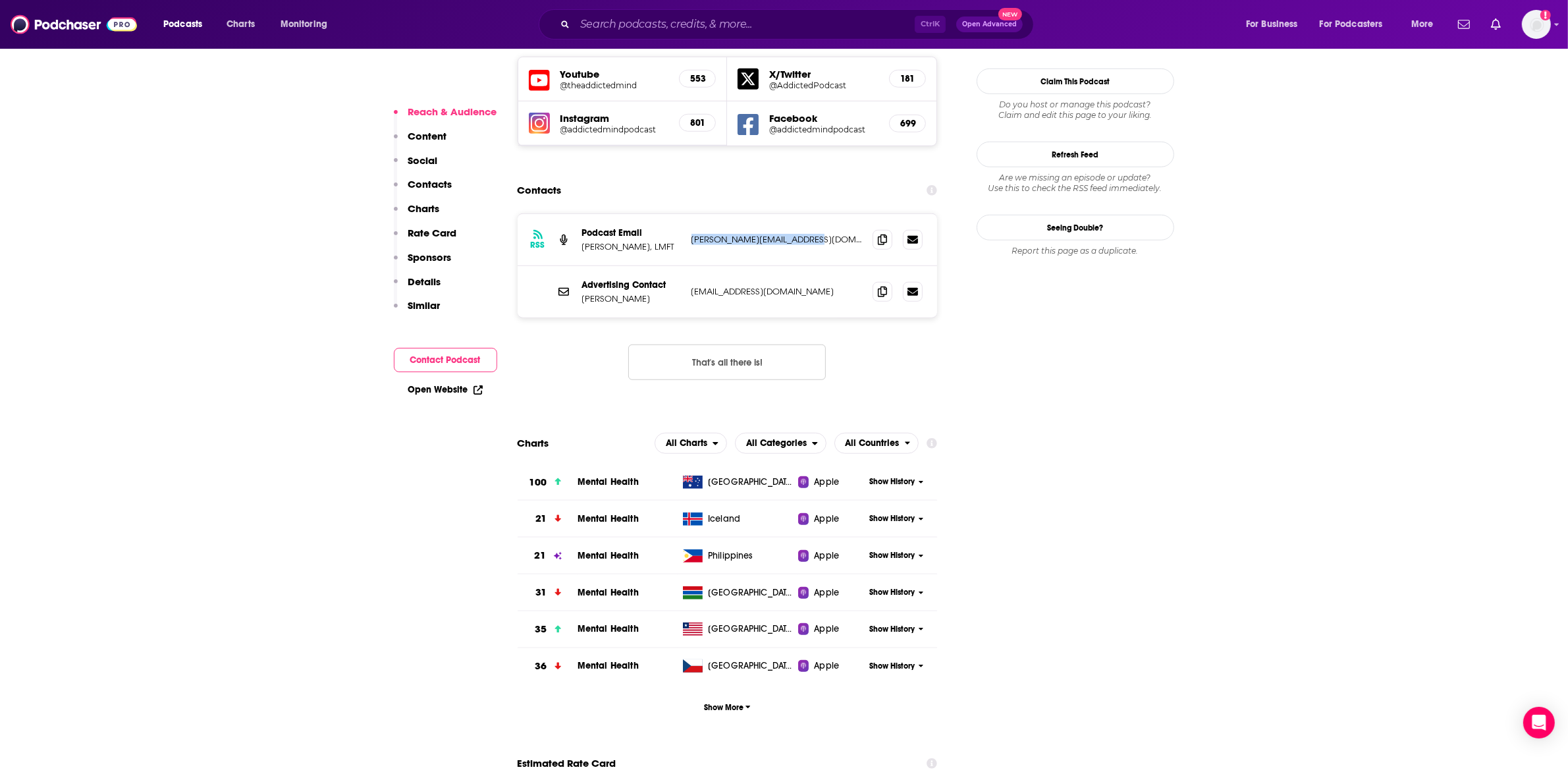
drag, startPoint x: 827, startPoint y: 140, endPoint x: 692, endPoint y: 149, distance: 135.3
click at [691, 234] on p "duane@novusmindfullife.com" at bounding box center [777, 239] width 171 height 11
copy p "duane@novusmindfullife.com"
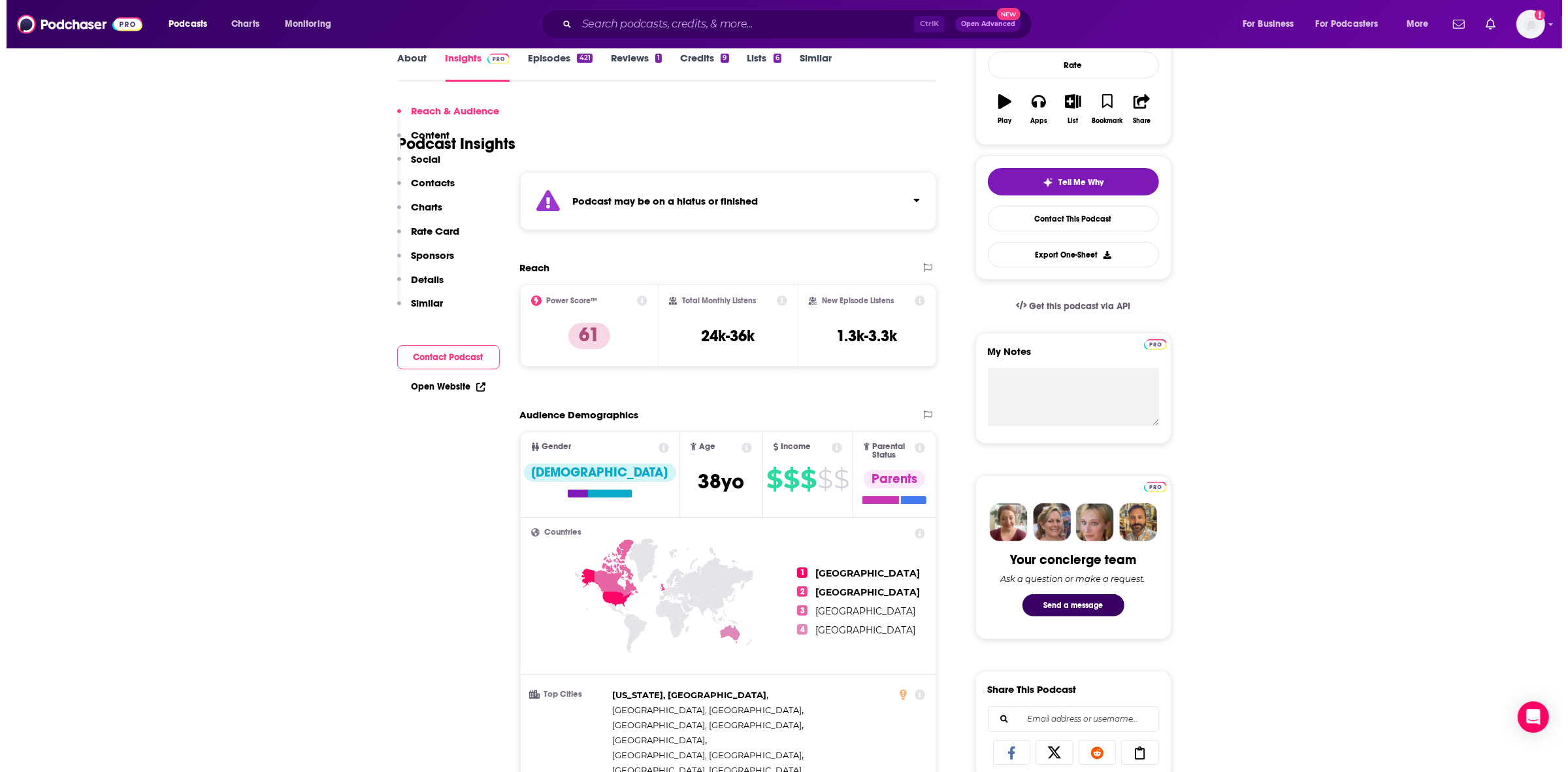
scroll to position [0, 0]
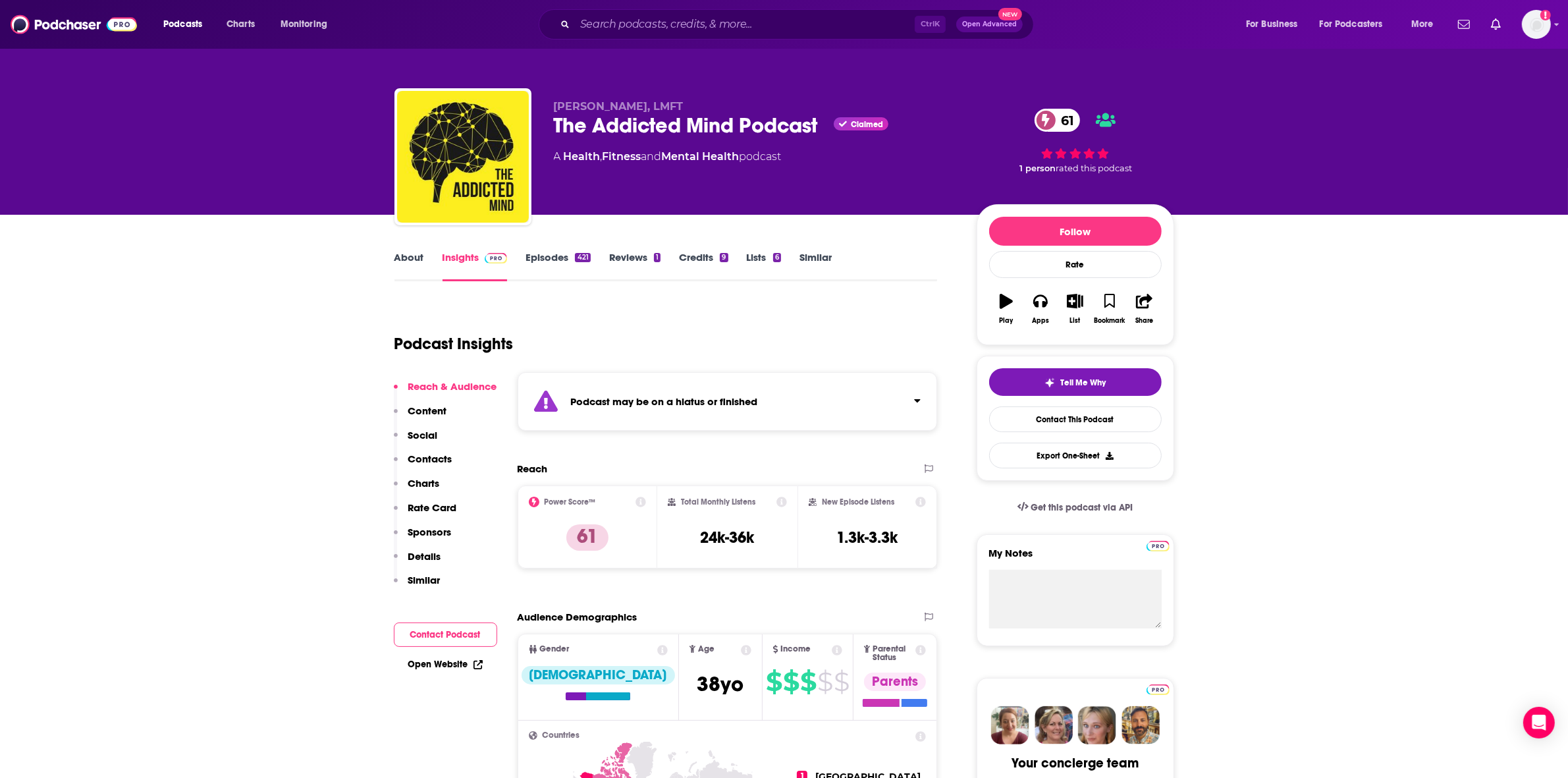
click at [702, 157] on link "Mental Health" at bounding box center [701, 157] width 78 height 12
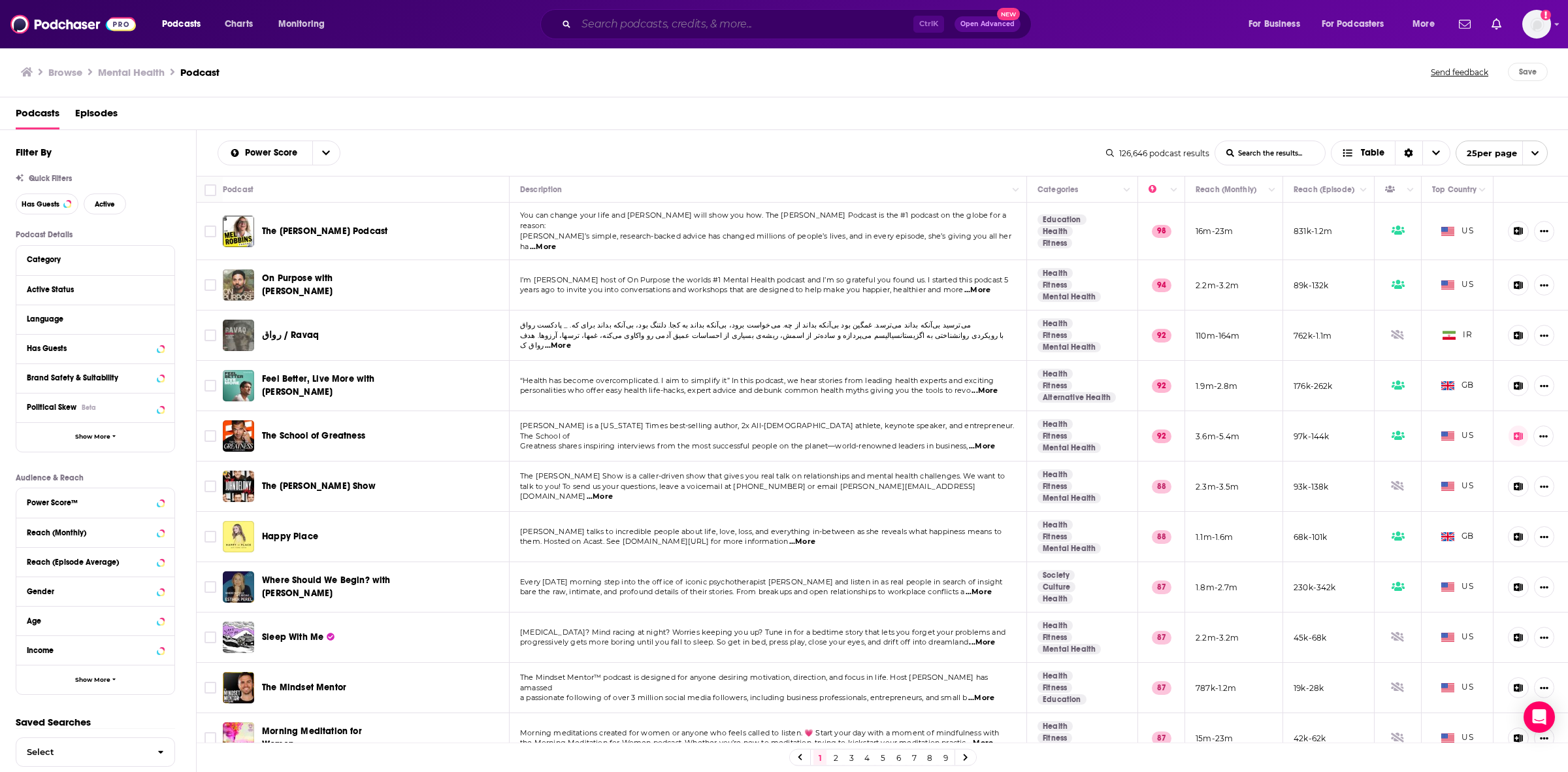
click at [724, 20] on input "Search podcasts, credits, & more..." at bounding box center [745, 24] width 337 height 21
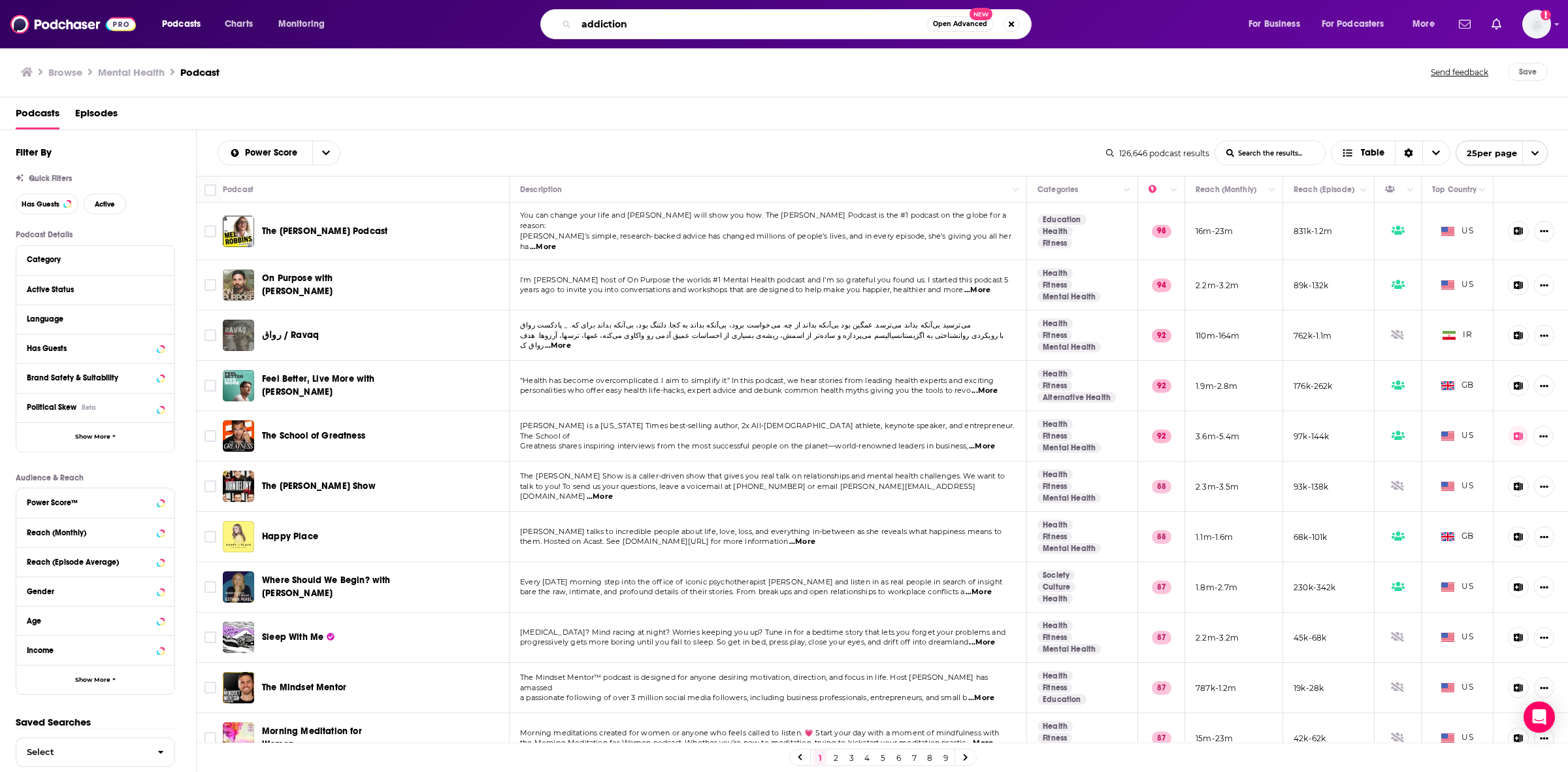
type input "addiction"
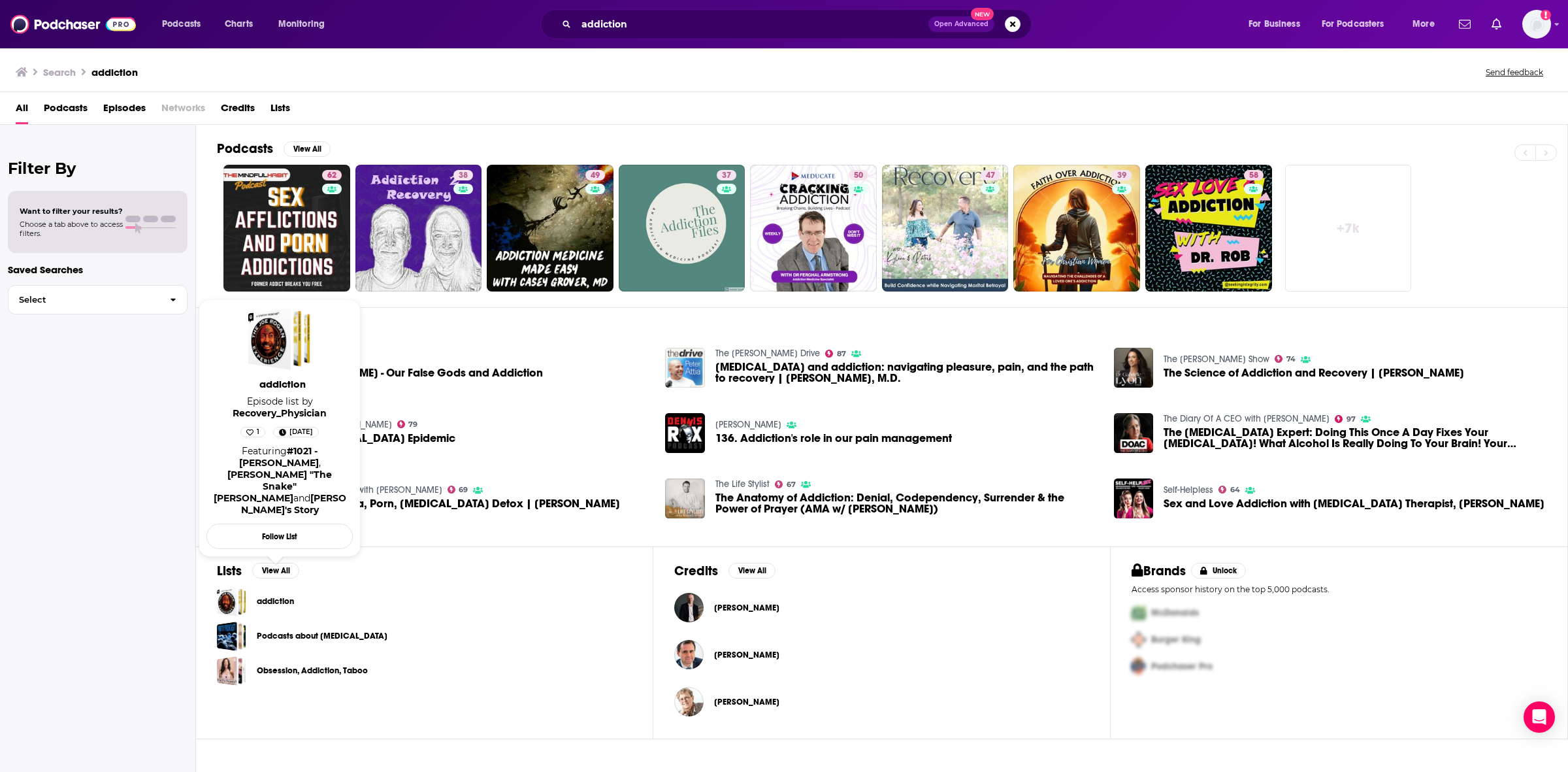
click at [272, 599] on link "addiction" at bounding box center [275, 601] width 37 height 15
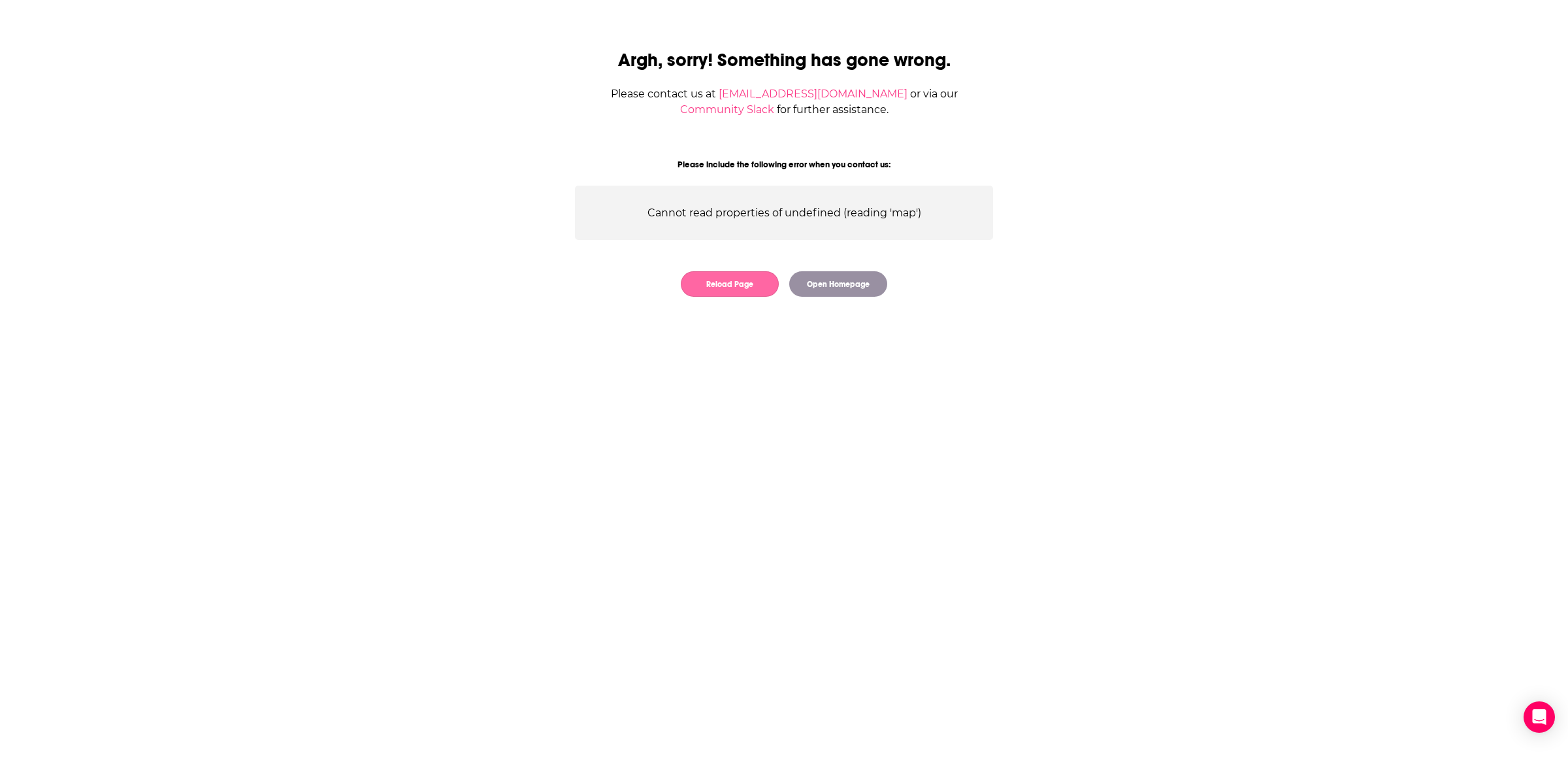
click at [727, 283] on button "Reload Page" at bounding box center [730, 284] width 98 height 26
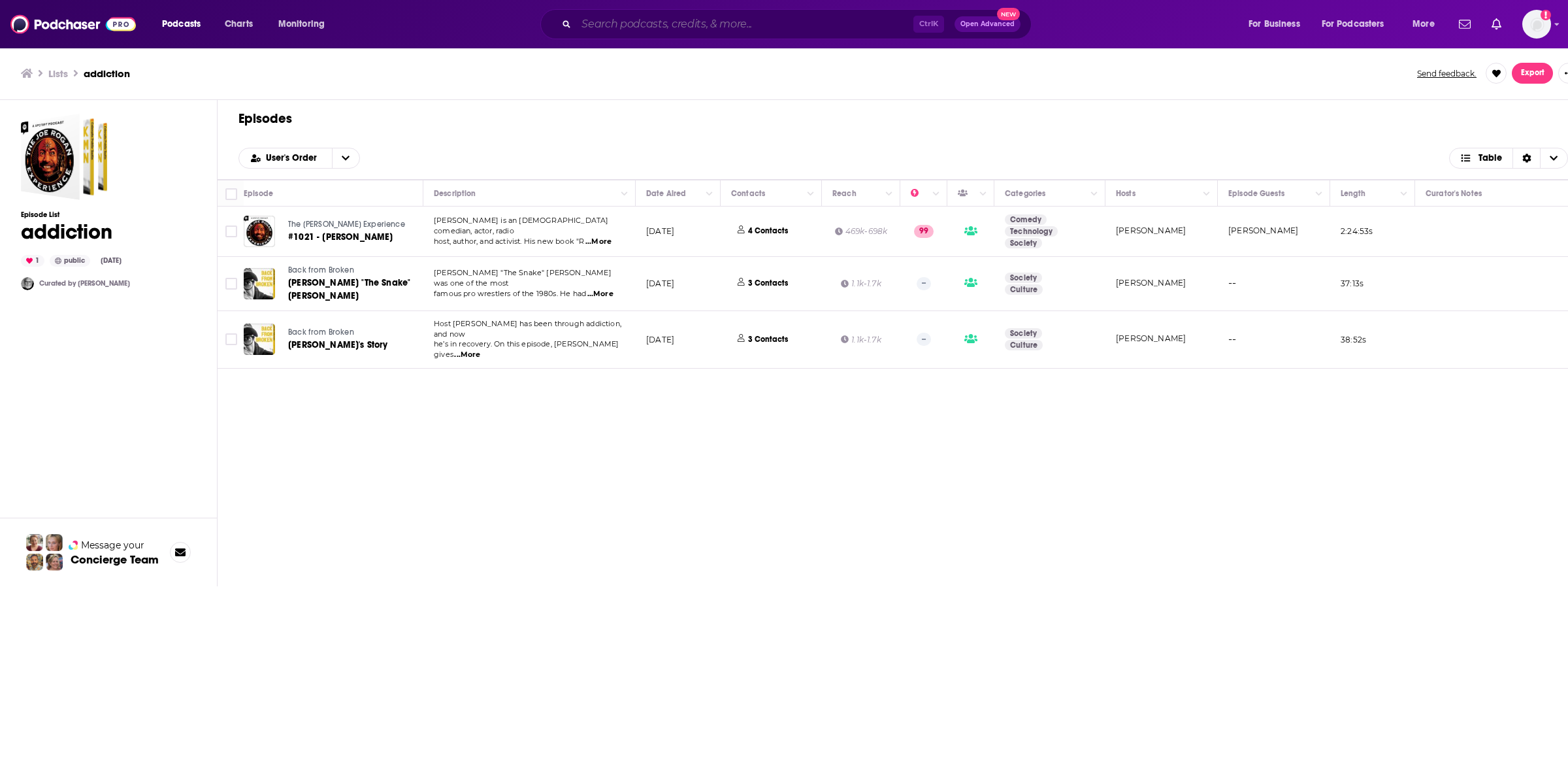
click at [677, 20] on input "Search podcasts, credits, & more..." at bounding box center [745, 24] width 337 height 21
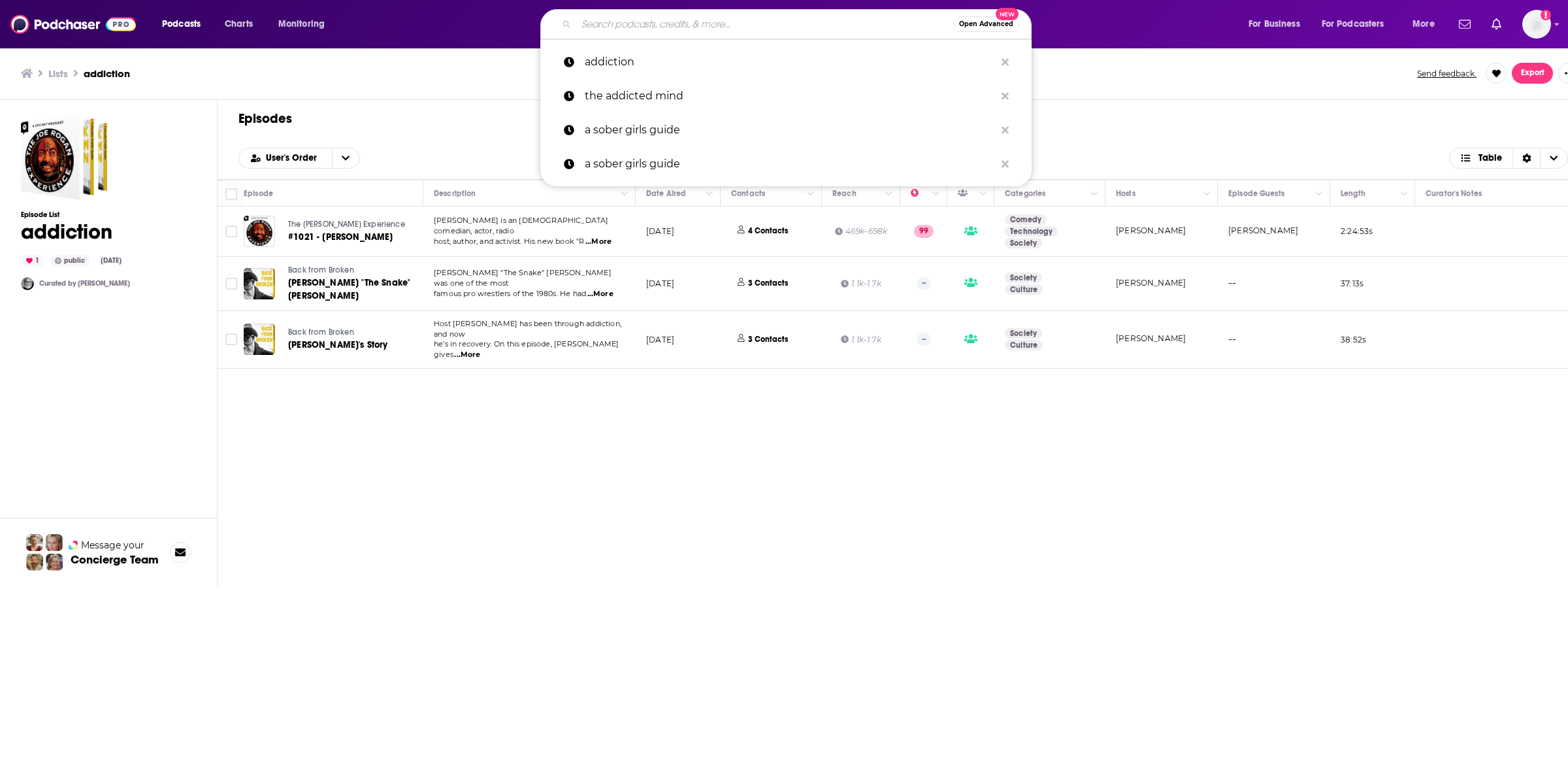
click at [987, 27] on button "Open Advanced New" at bounding box center [986, 24] width 66 height 15
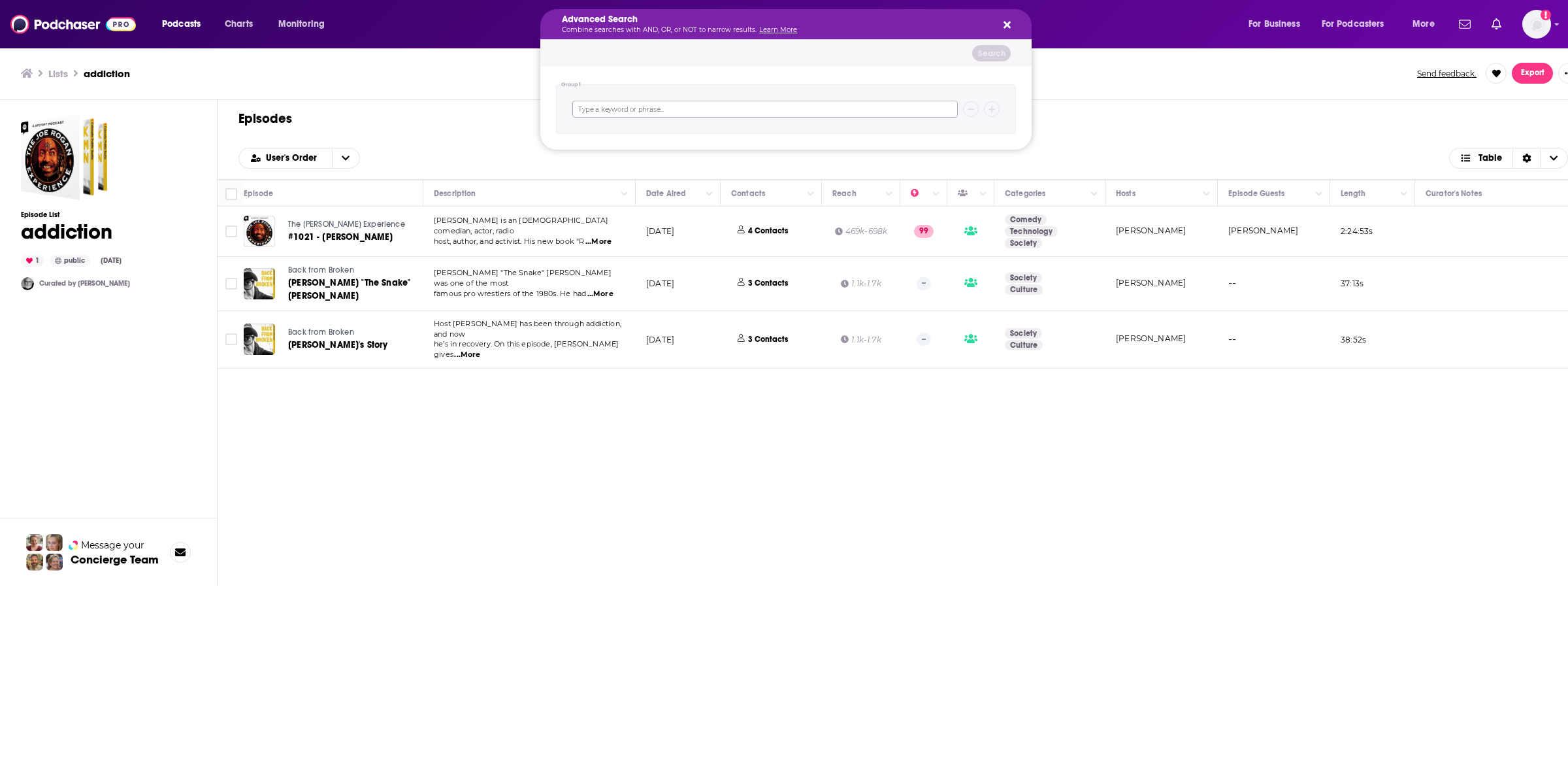
click at [665, 108] on input "Search podcasts, credits, & more..." at bounding box center [765, 109] width 386 height 17
type input "mental health"
click at [990, 53] on button "Search" at bounding box center [992, 53] width 39 height 16
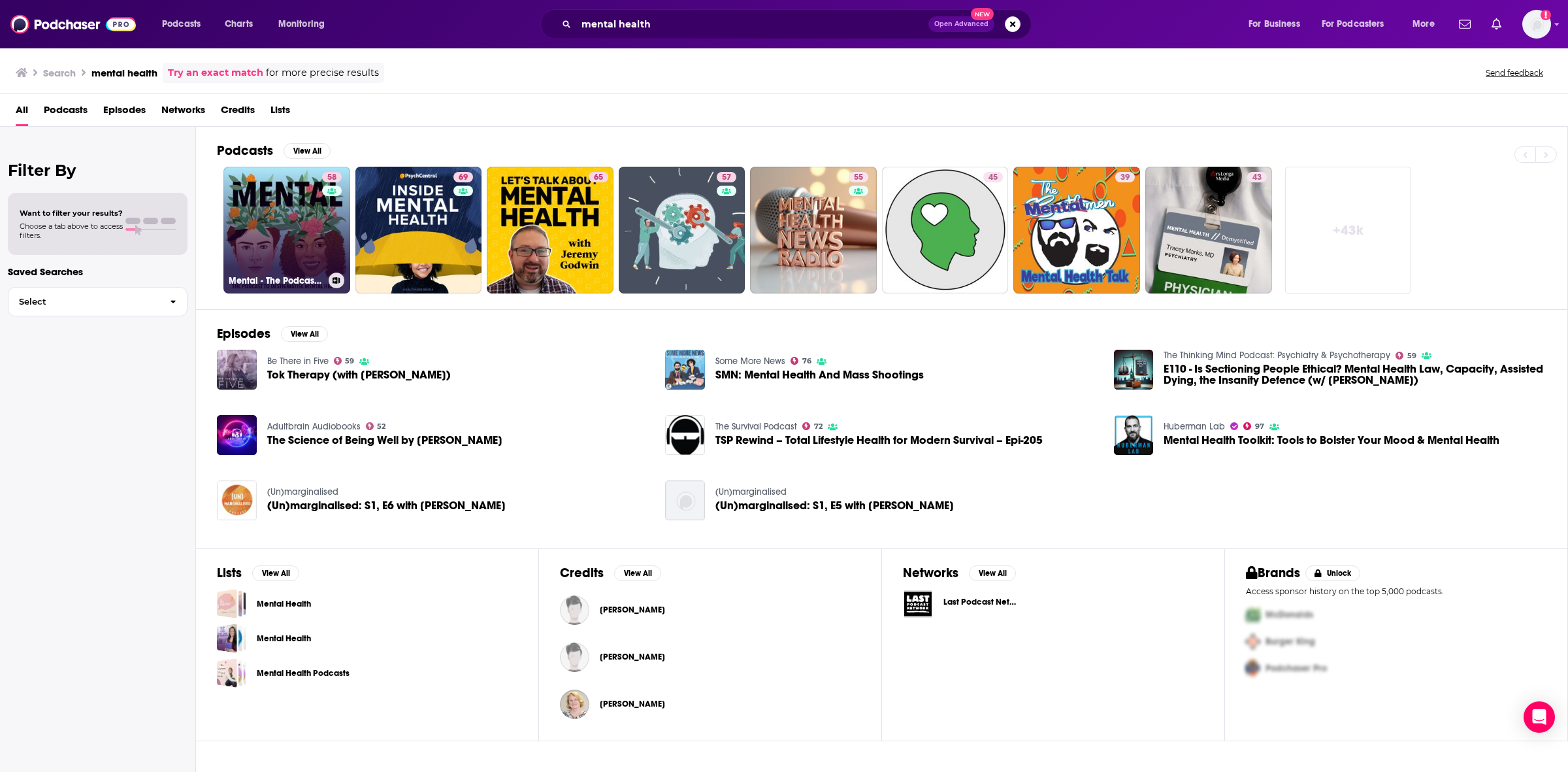
click at [283, 230] on link "58 Mental - The Podcast to Destigmatise Mental Health" at bounding box center [287, 231] width 127 height 127
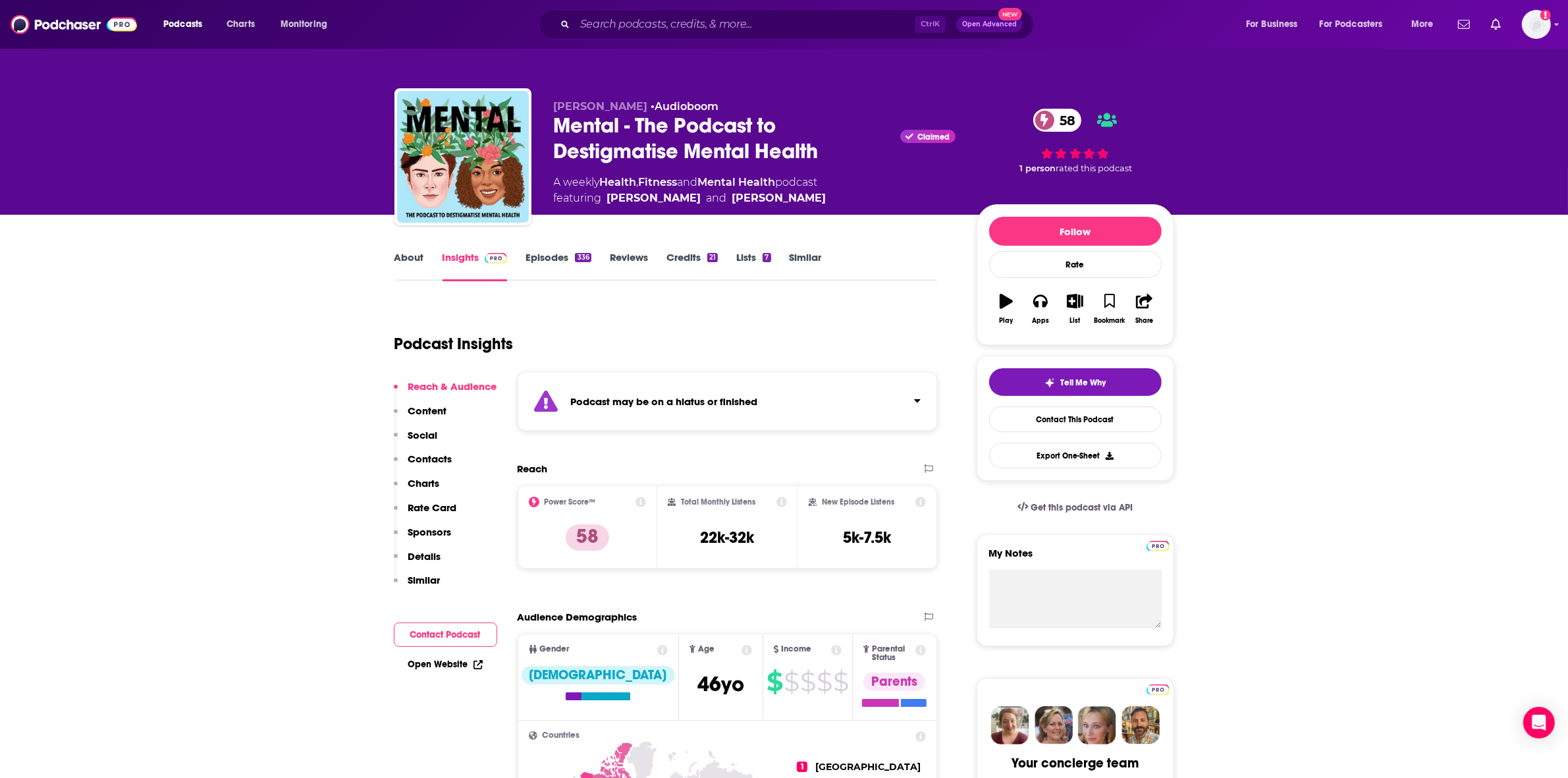
click at [542, 256] on link "Episodes 336" at bounding box center [558, 266] width 65 height 30
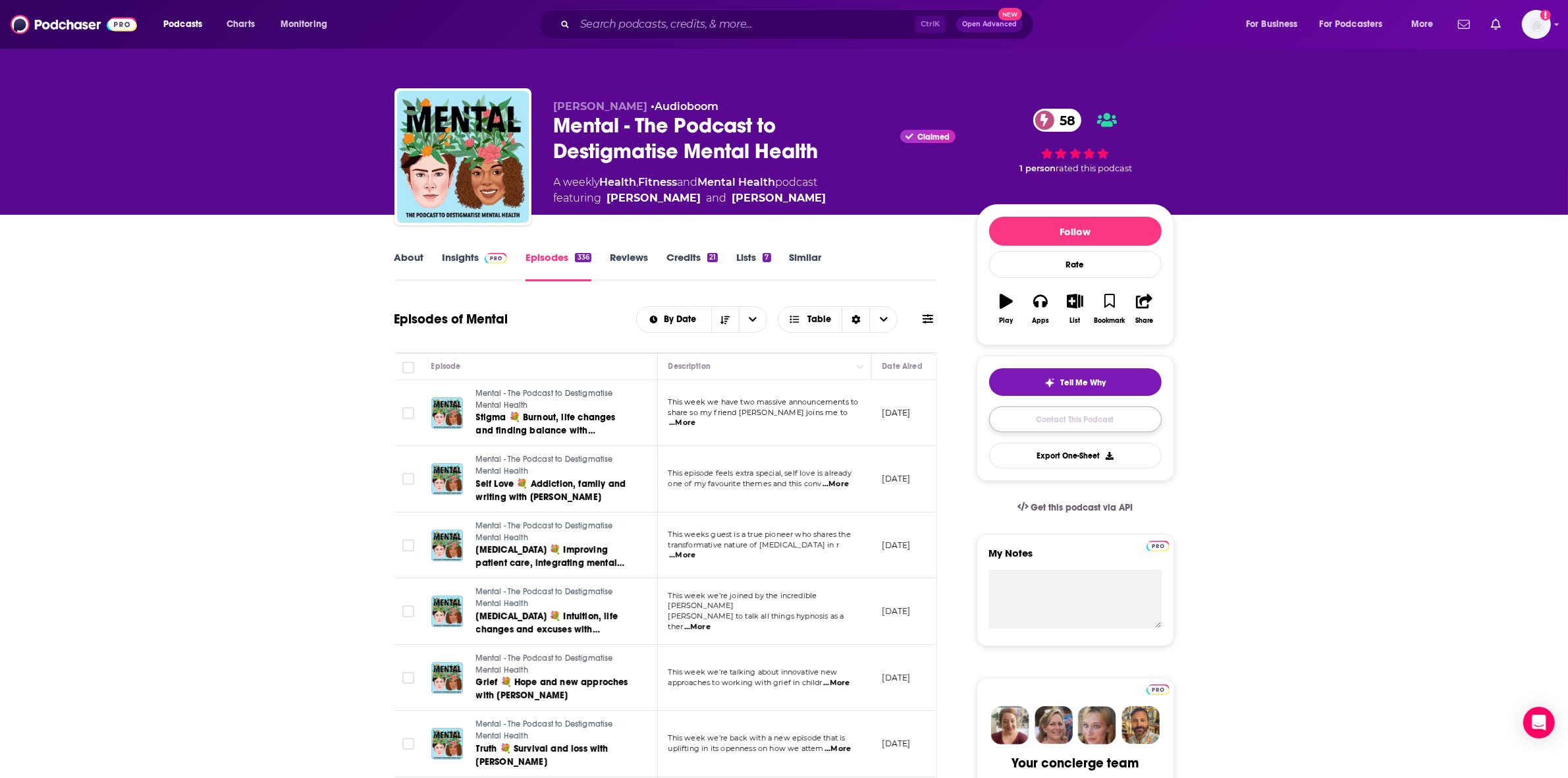
click at [1068, 423] on link "Contact This Podcast" at bounding box center [1075, 419] width 172 height 26
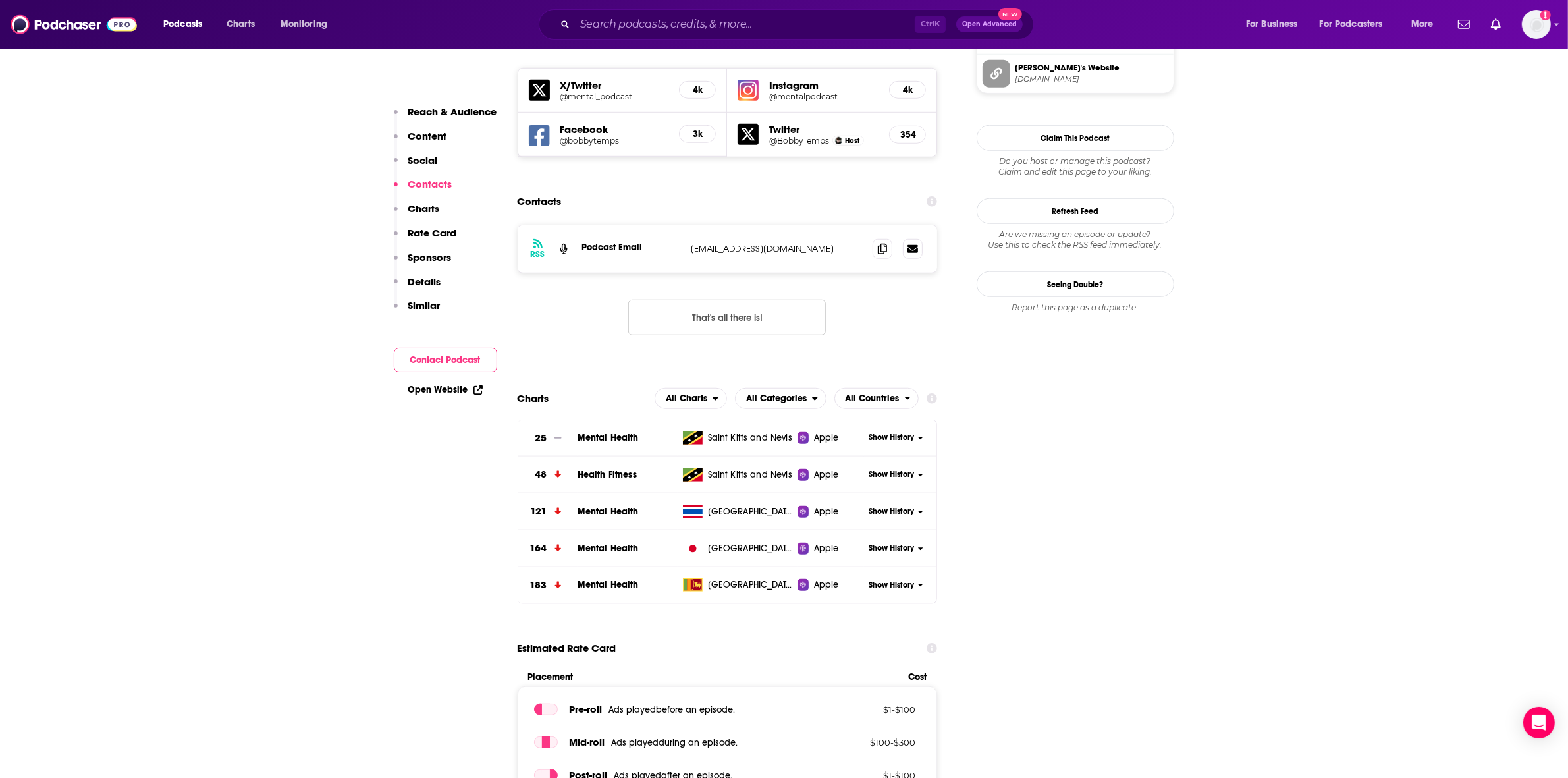
scroll to position [956, 0]
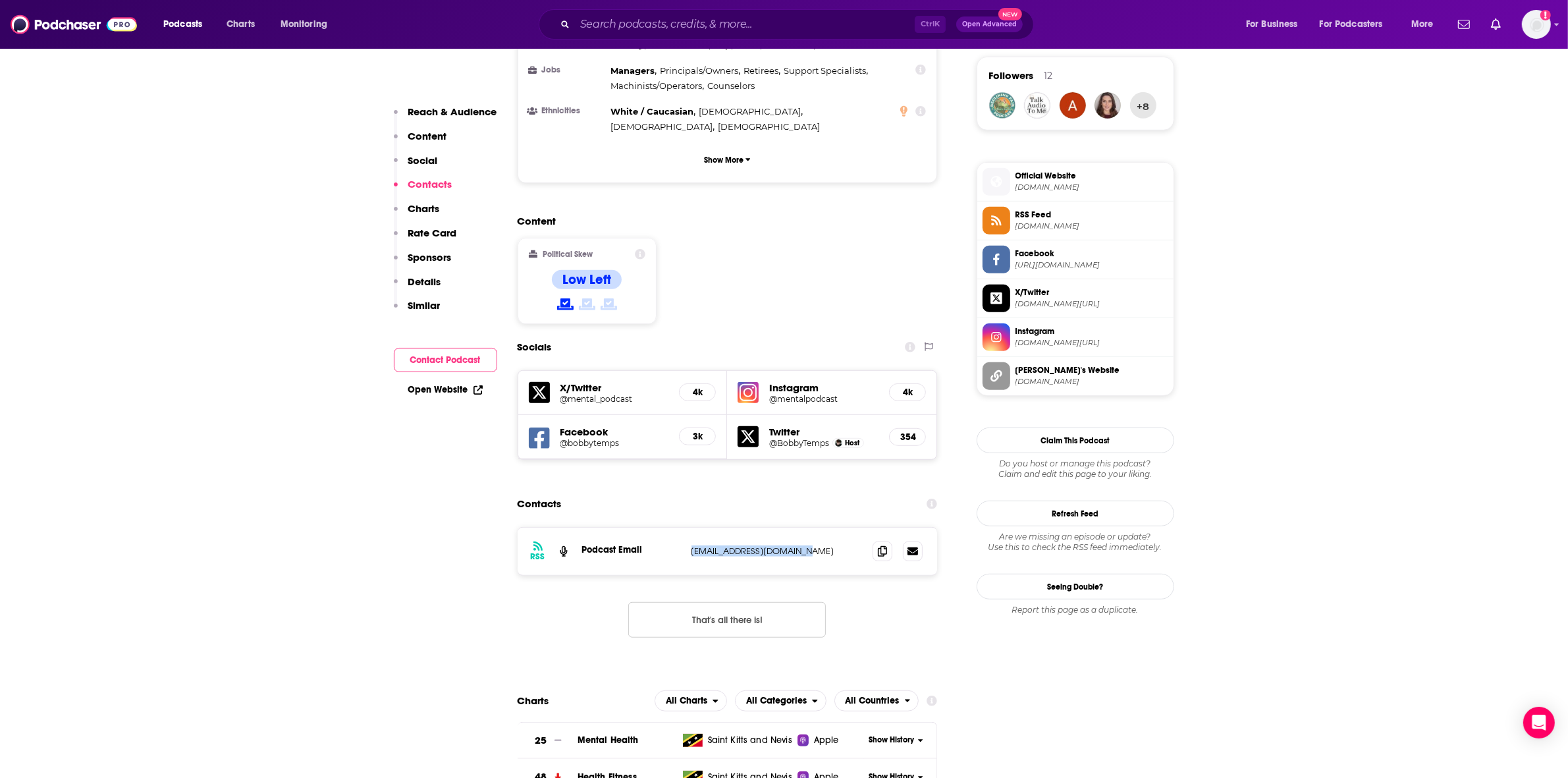
drag, startPoint x: 828, startPoint y: 475, endPoint x: 723, endPoint y: 453, distance: 107.3
click at [687, 528] on div "RSS Podcast Email [EMAIL_ADDRESS][DOMAIN_NAME] [EMAIL_ADDRESS][DOMAIN_NAME]" at bounding box center [727, 551] width 420 height 48
copy div "[EMAIL_ADDRESS][DOMAIN_NAME]"
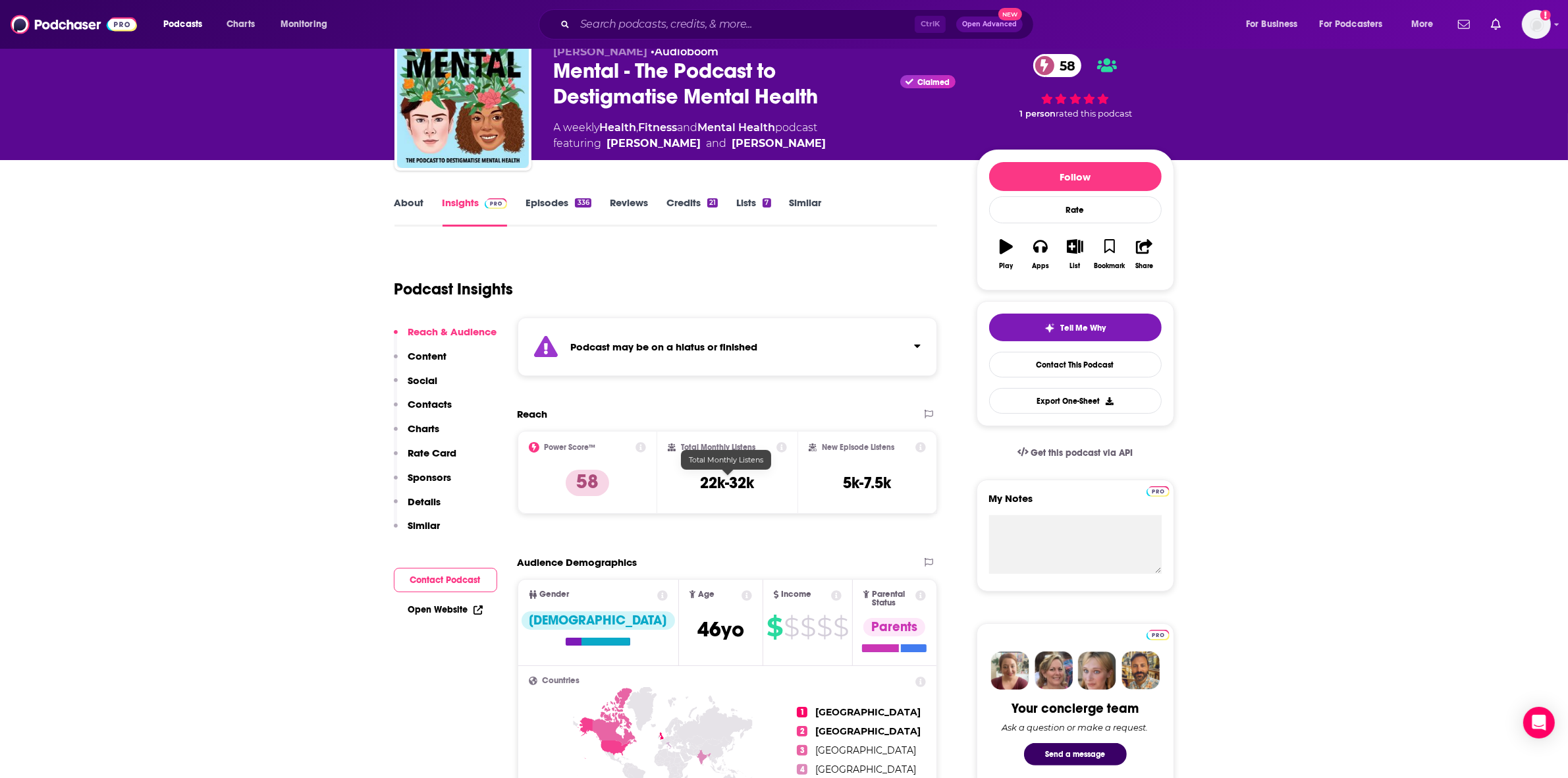
scroll to position [0, 0]
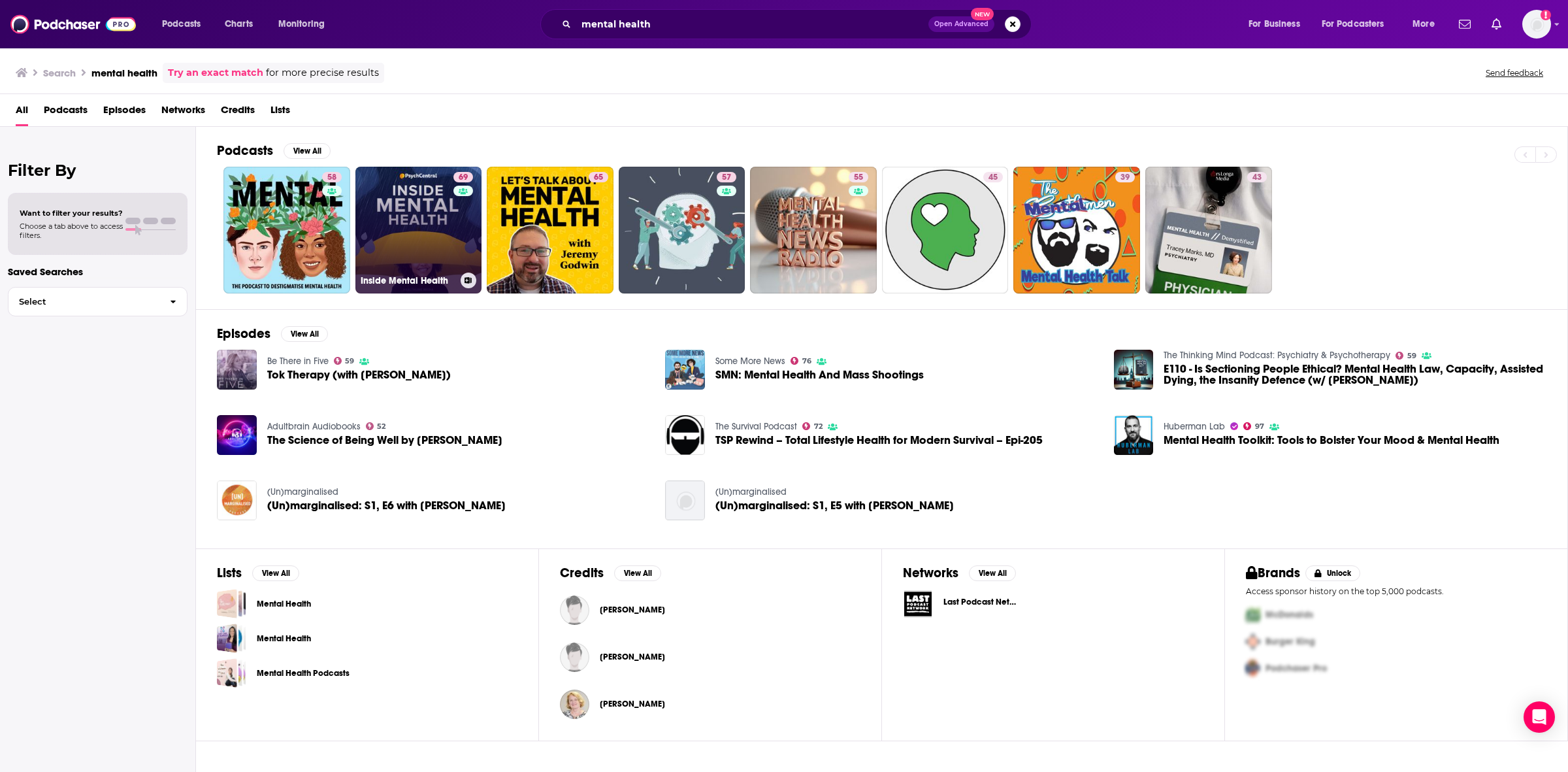
click at [429, 230] on link "69 Inside Mental Health" at bounding box center [419, 231] width 127 height 127
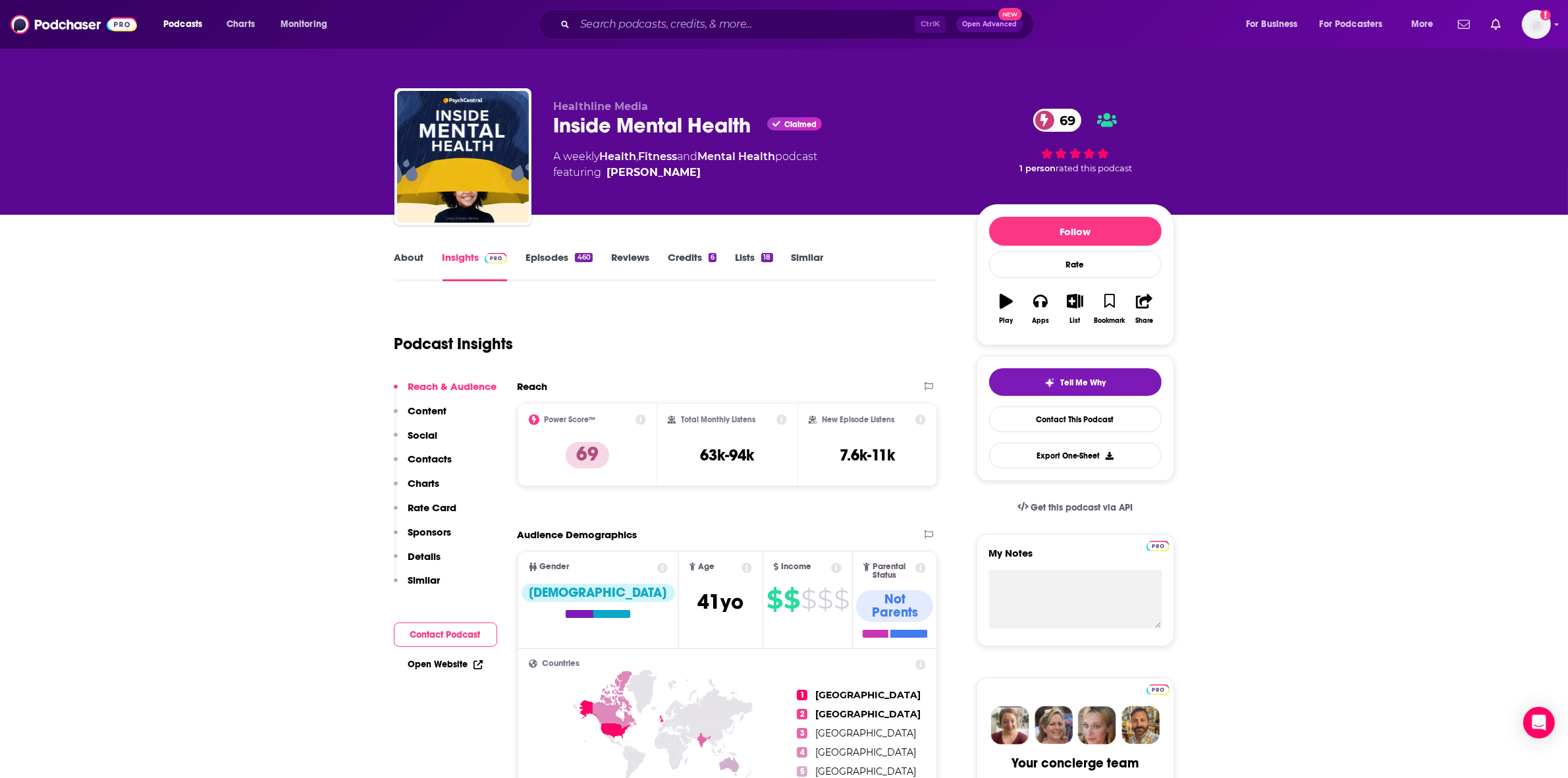
click at [559, 258] on link "Episodes 460" at bounding box center [558, 266] width 66 height 30
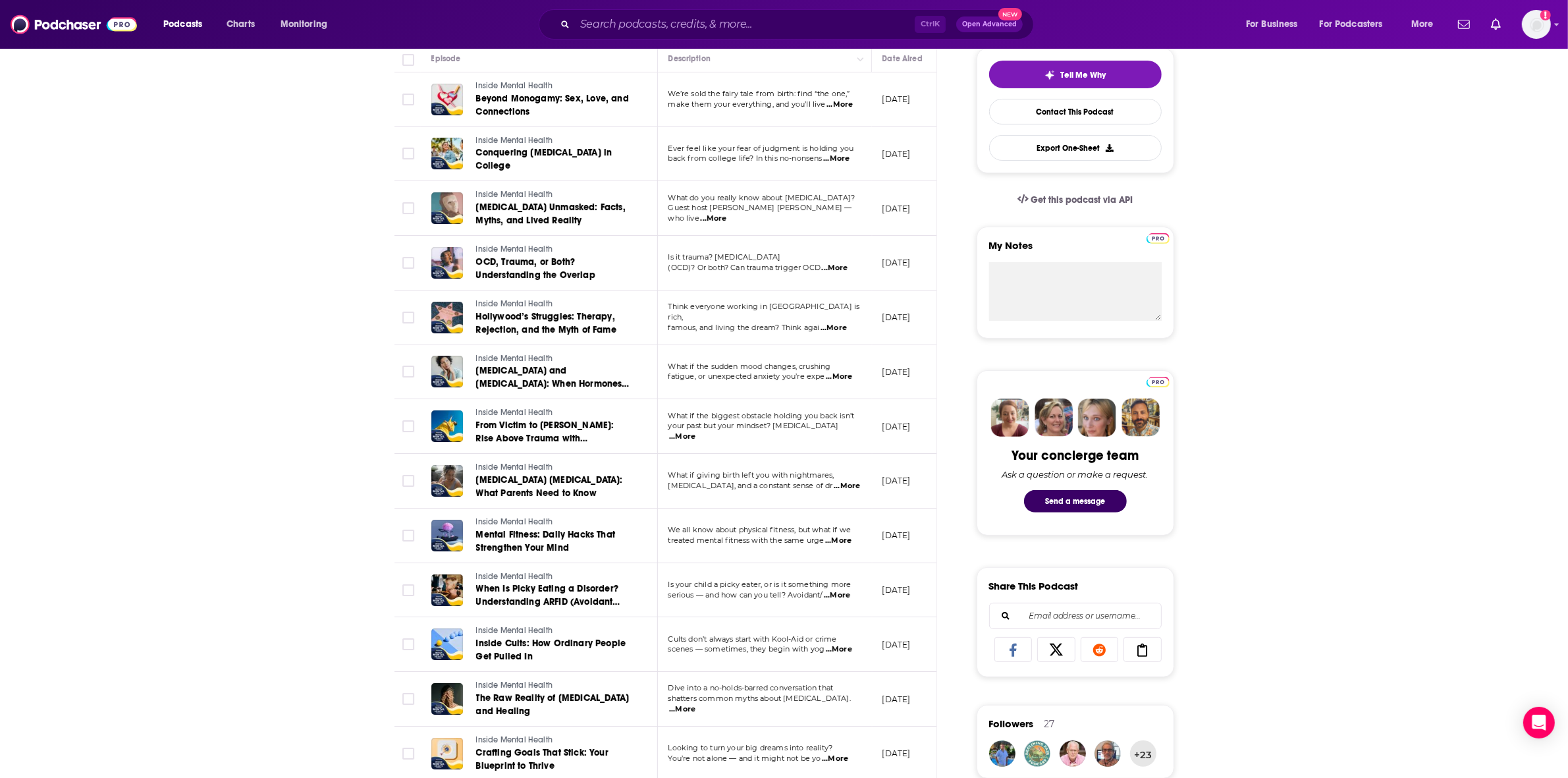
scroll to position [330, 0]
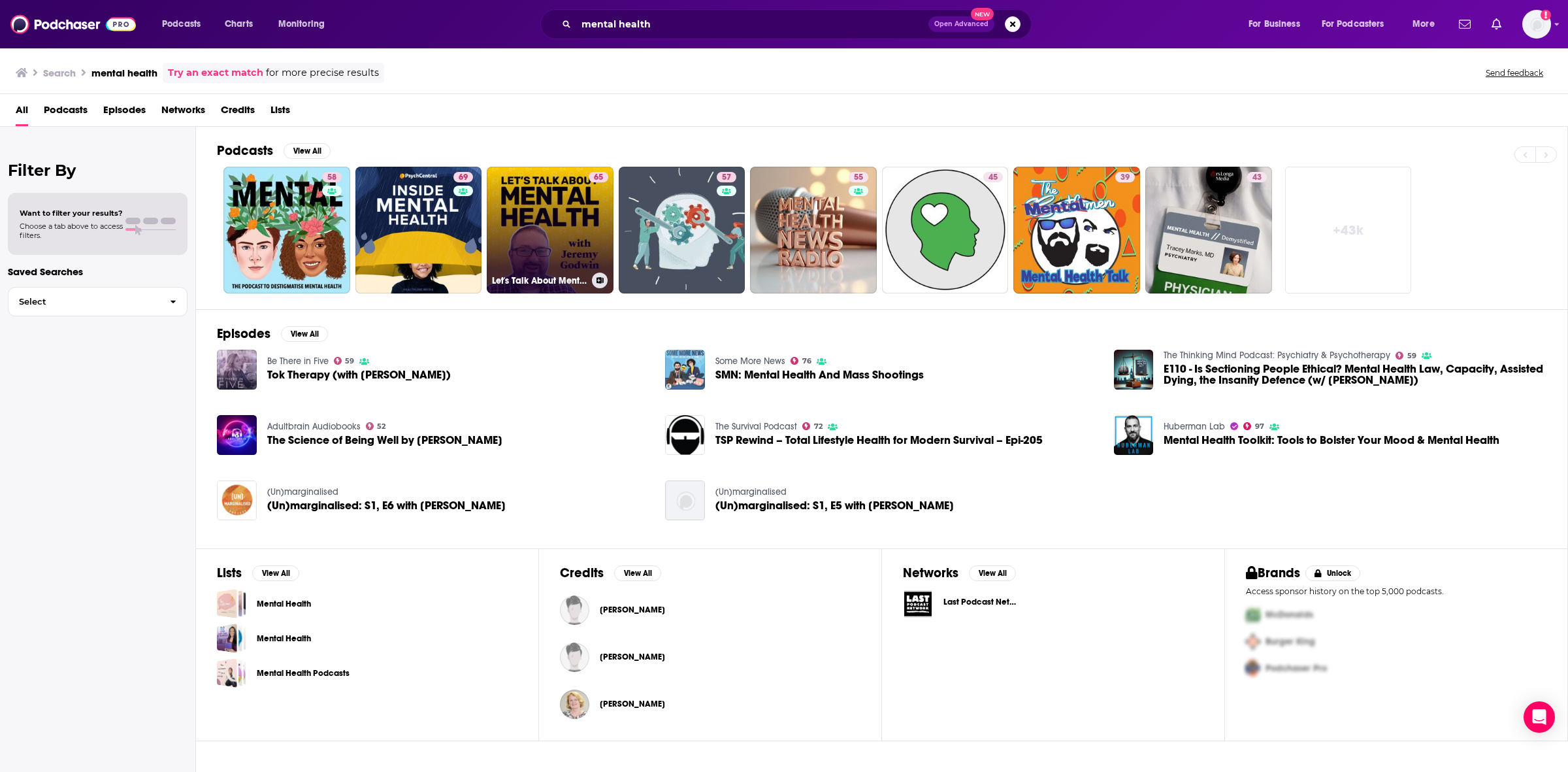
click at [547, 216] on link "65 Let's Talk About Mental Health" at bounding box center [551, 231] width 127 height 127
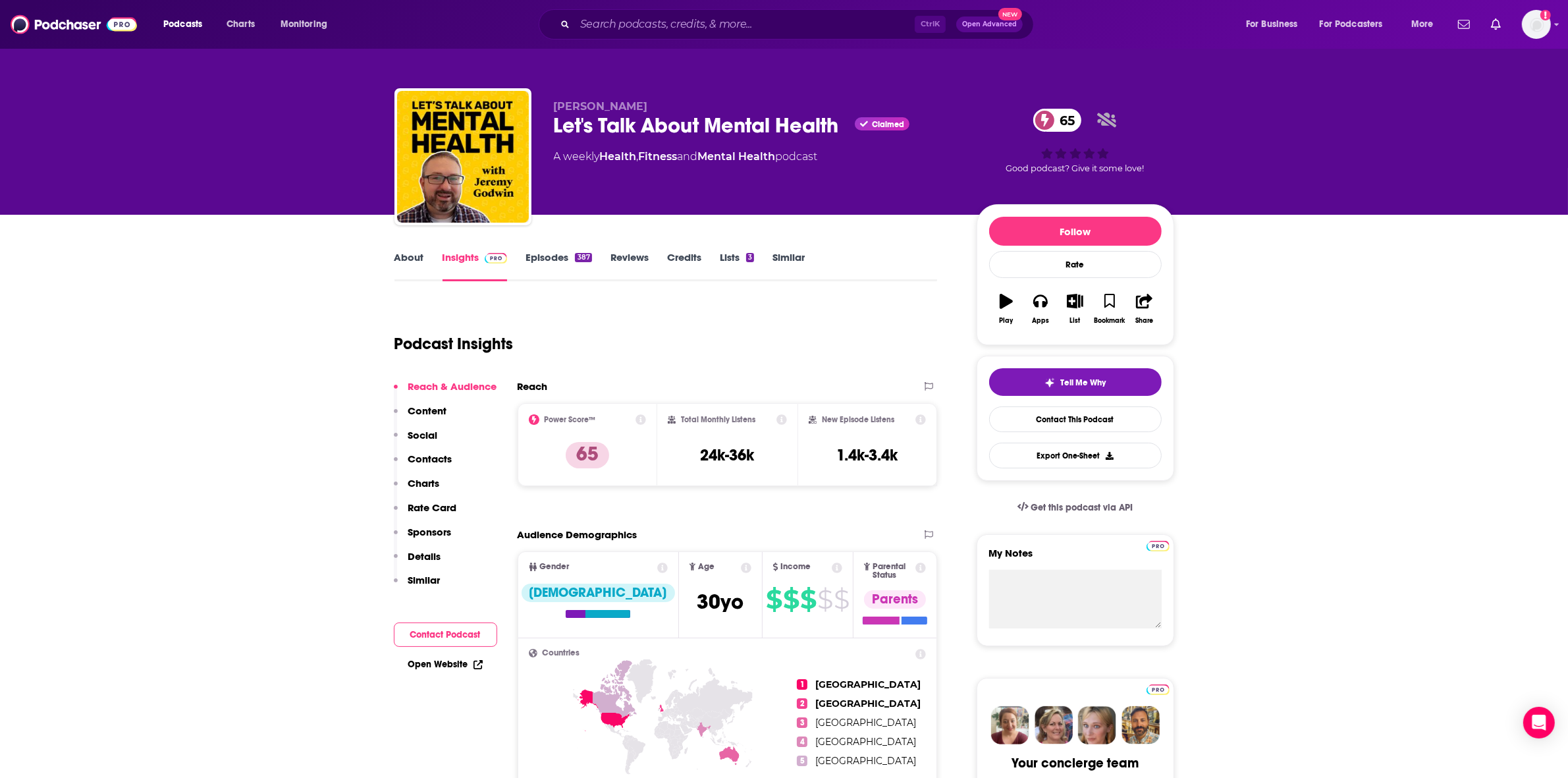
click at [550, 257] on link "Episodes 387" at bounding box center [558, 266] width 66 height 30
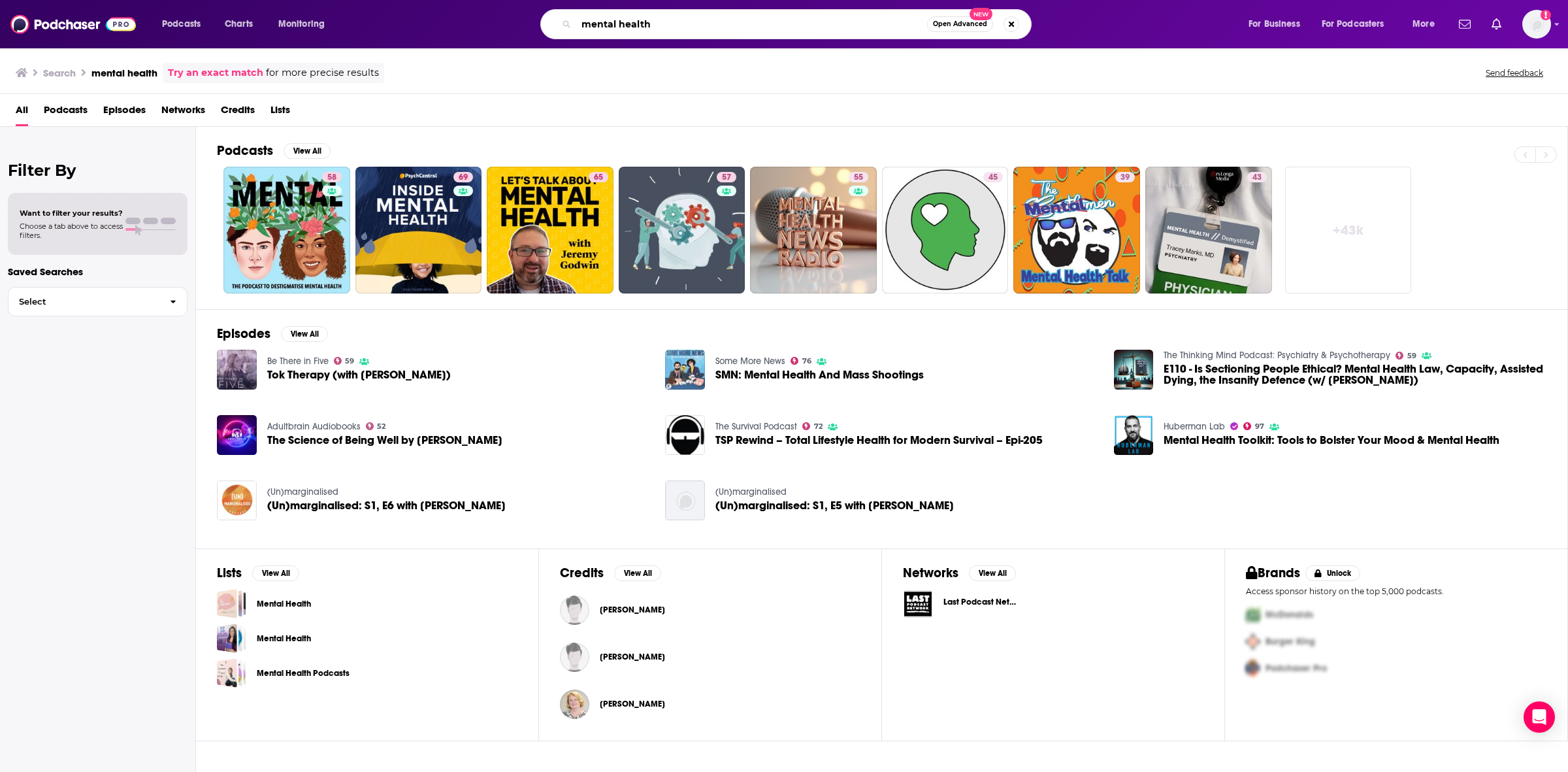
click at [665, 19] on input "mental health" at bounding box center [752, 24] width 351 height 21
drag, startPoint x: 666, startPoint y: 27, endPoint x: 364, endPoint y: 35, distance: 302.1
click at [365, 35] on div "mental health Open Advanced New" at bounding box center [799, 24] width 872 height 30
type input "addiction"
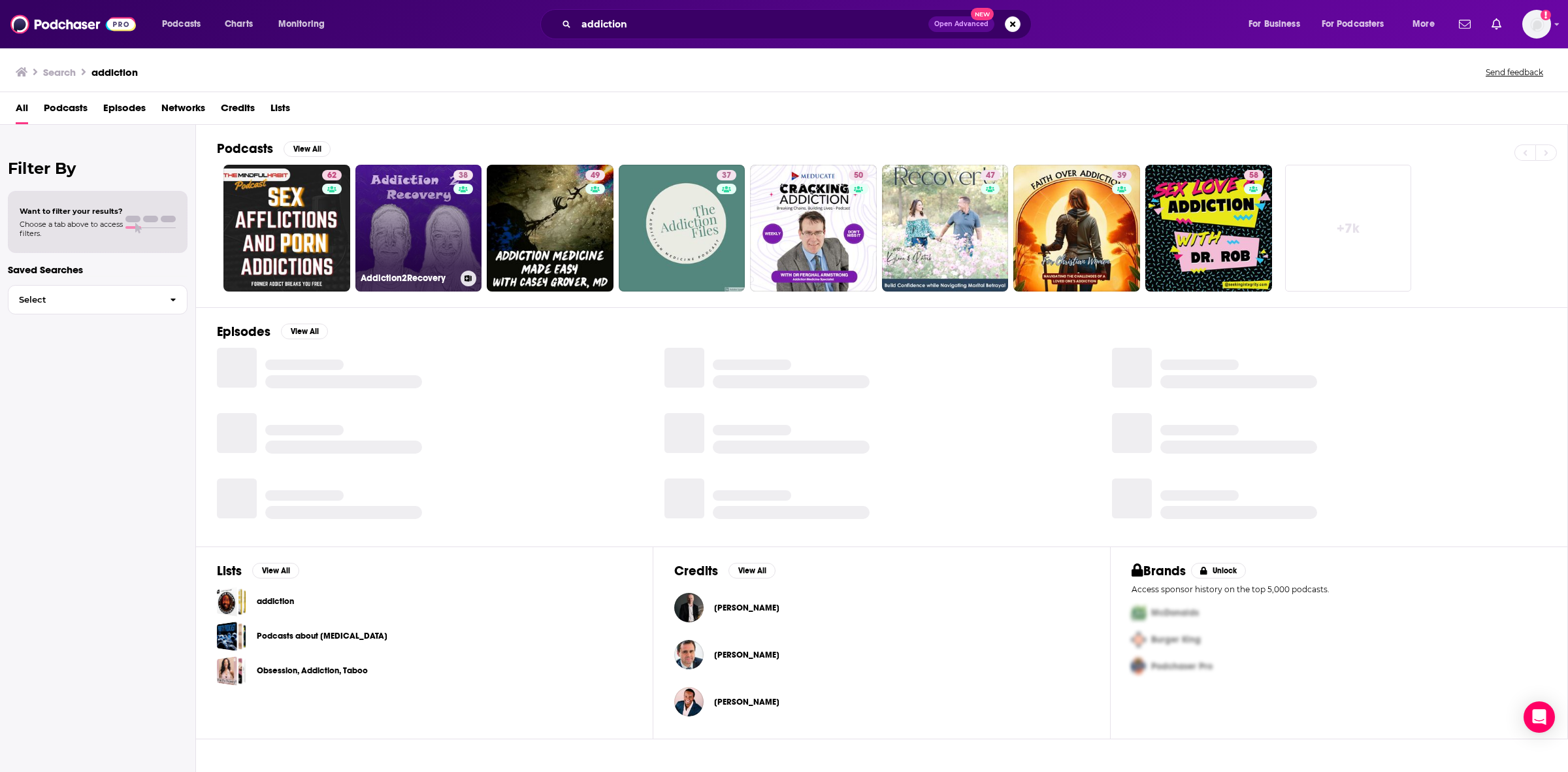
click at [407, 217] on link "38 Addiction2Recovery" at bounding box center [419, 228] width 127 height 127
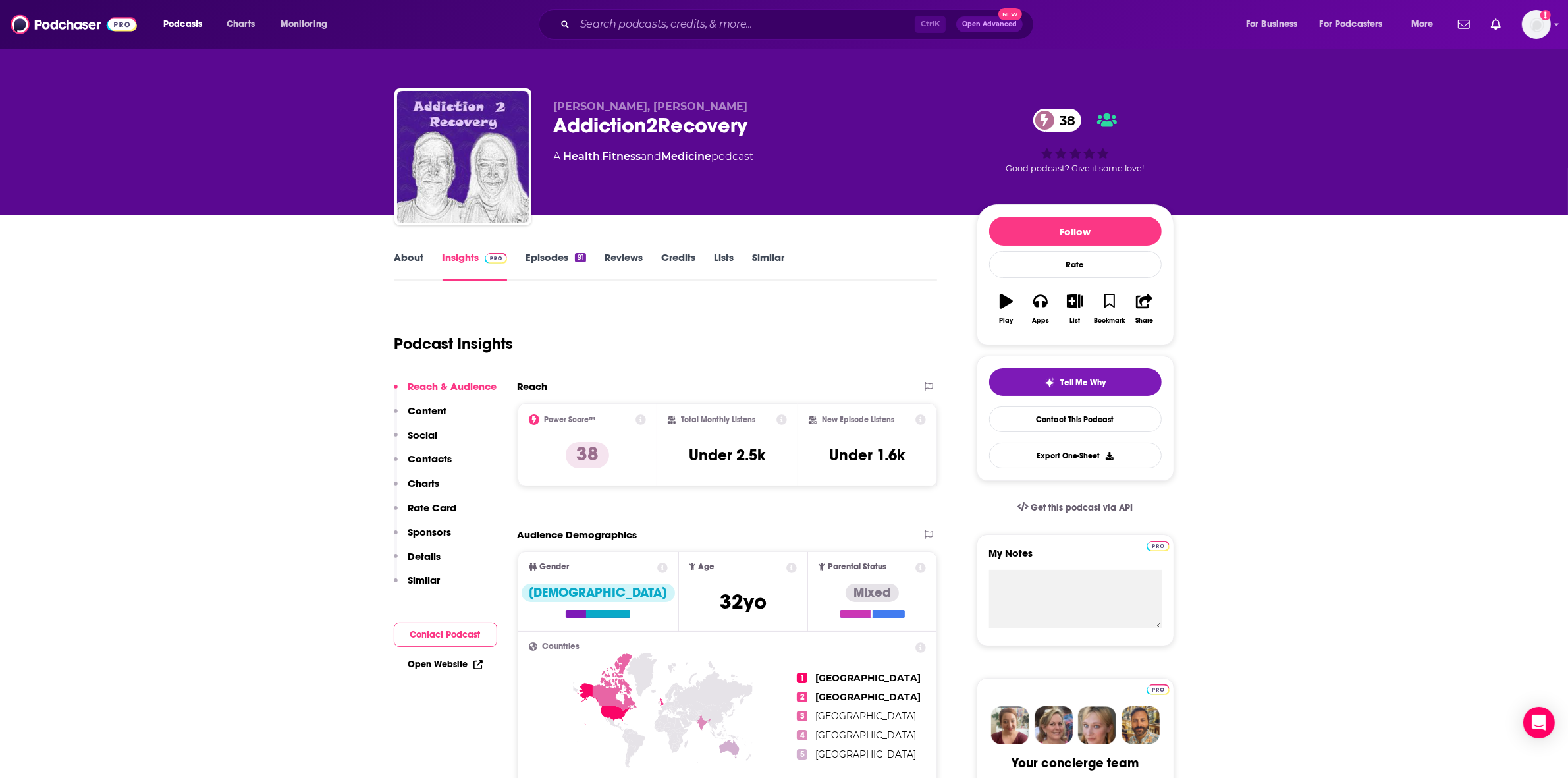
click at [558, 253] on link "Episodes 91" at bounding box center [555, 266] width 60 height 30
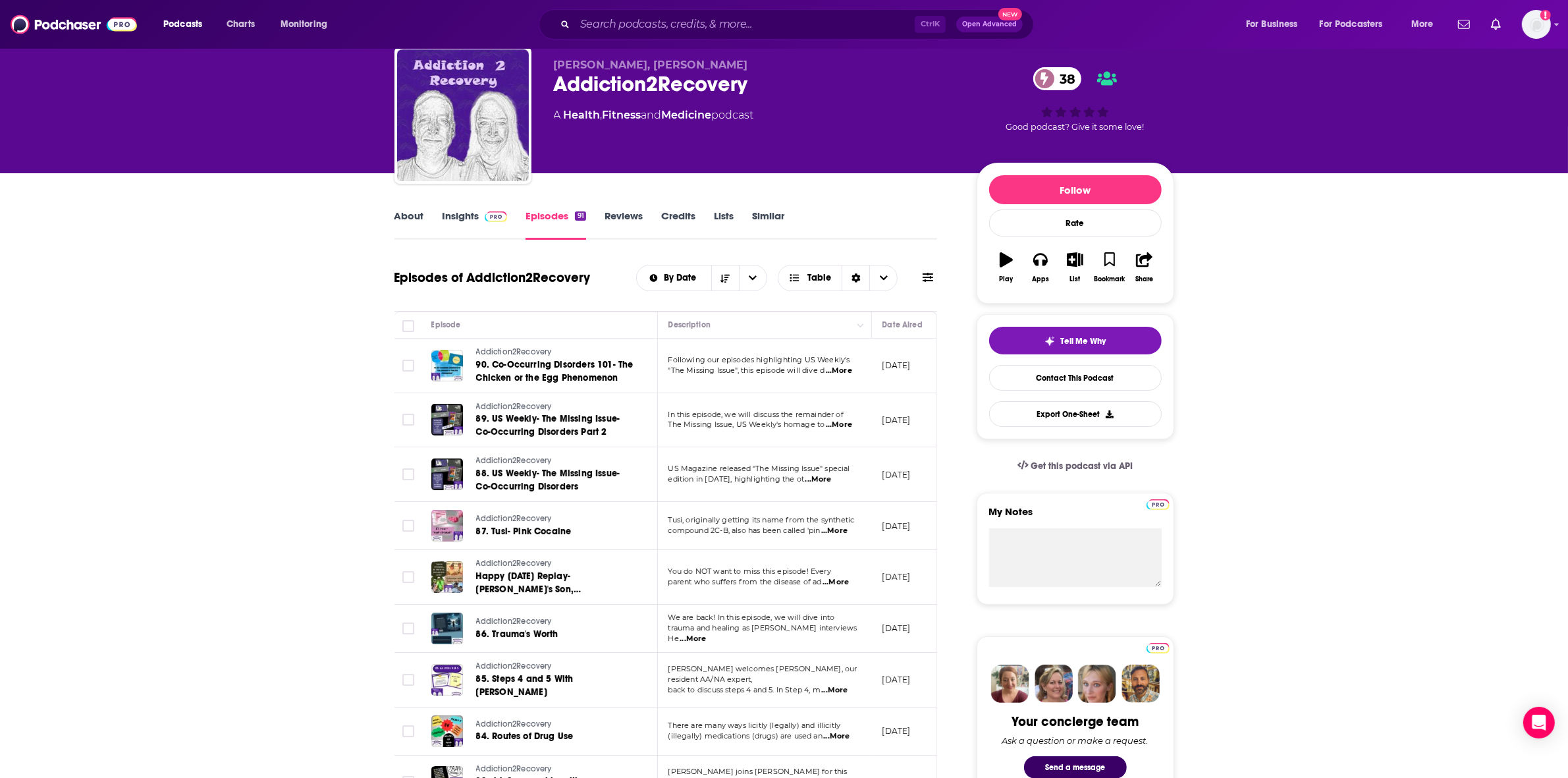
scroll to position [83, 0]
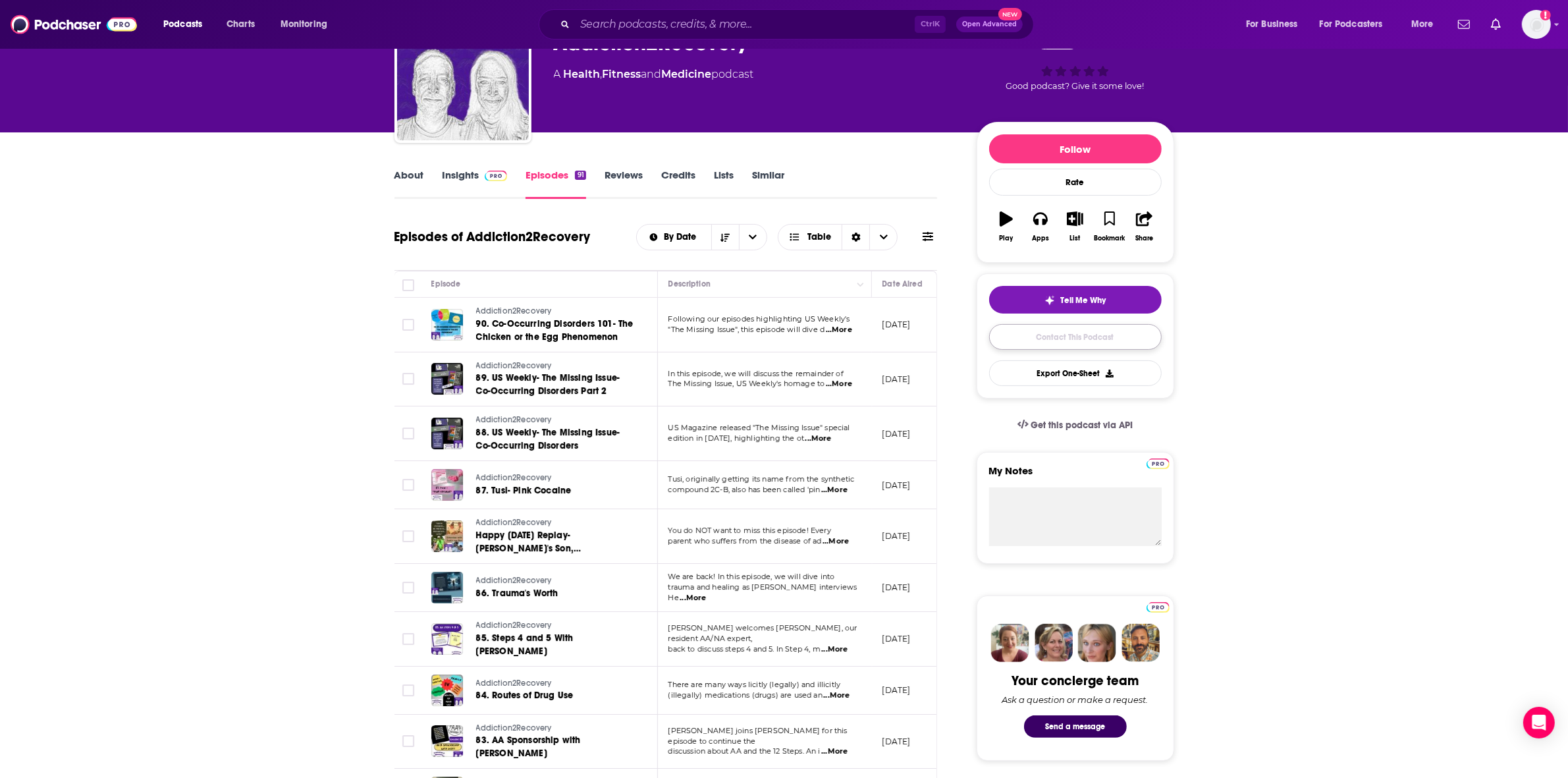
click at [1065, 331] on link "Contact This Podcast" at bounding box center [1075, 337] width 172 height 26
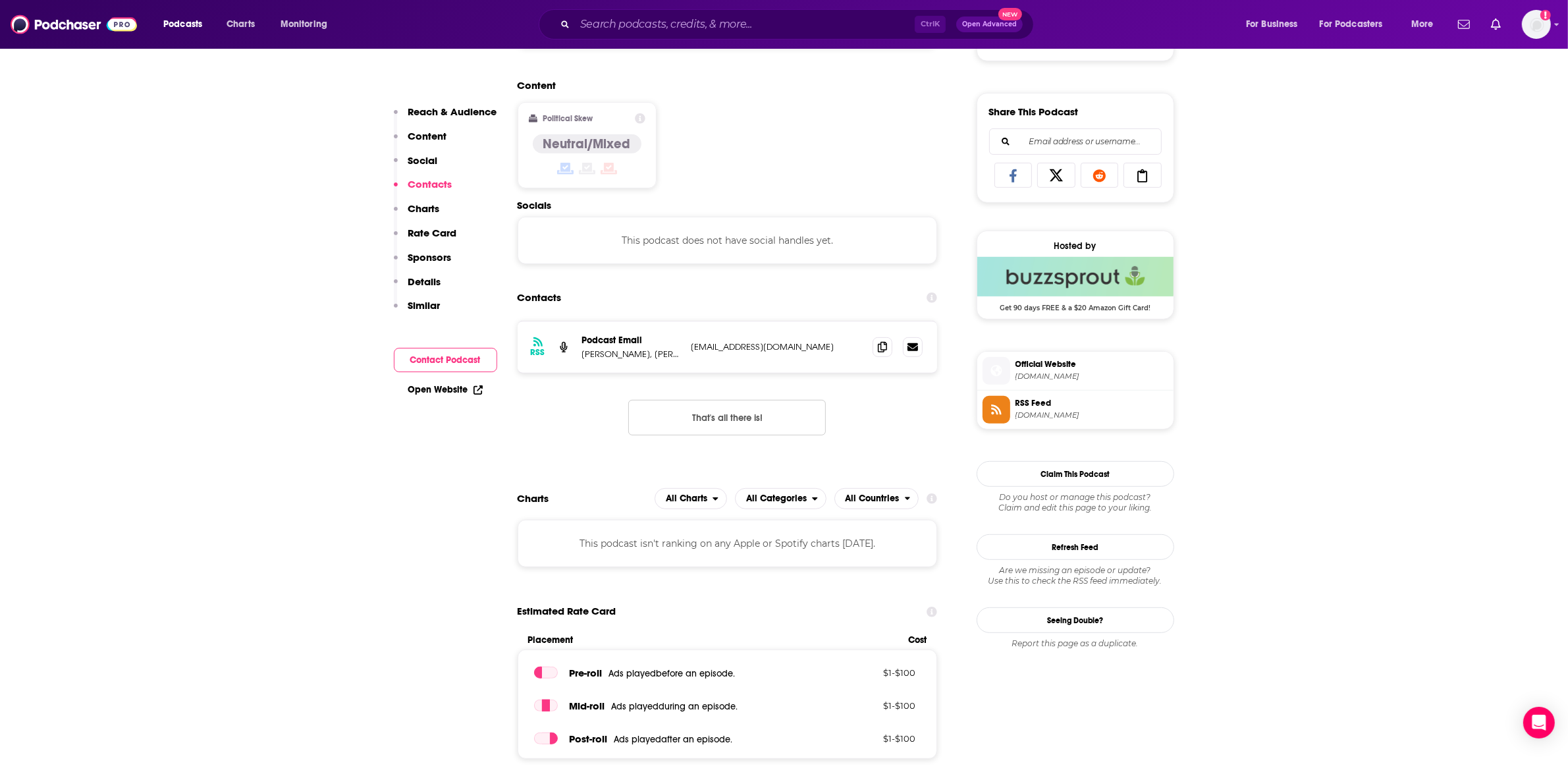
scroll to position [822, 0]
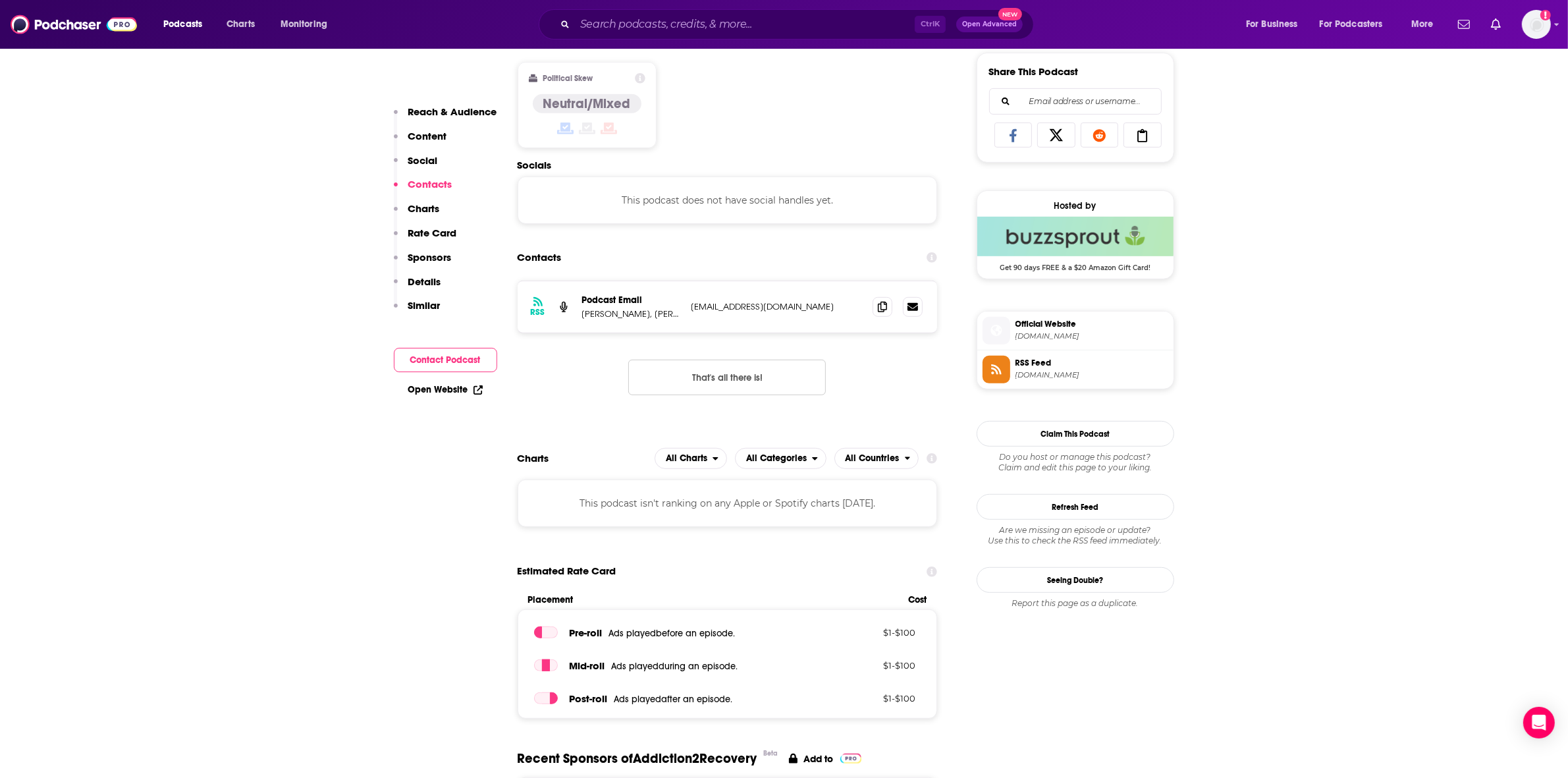
drag, startPoint x: 860, startPoint y: 304, endPoint x: 687, endPoint y: 310, distance: 173.1
click at [690, 309] on div "RSS Podcast Email [PERSON_NAME], [PERSON_NAME] [EMAIL_ADDRESS][DOMAIN_NAME] [EM…" at bounding box center [727, 307] width 420 height 51
copy p "[EMAIL_ADDRESS][DOMAIN_NAME]"
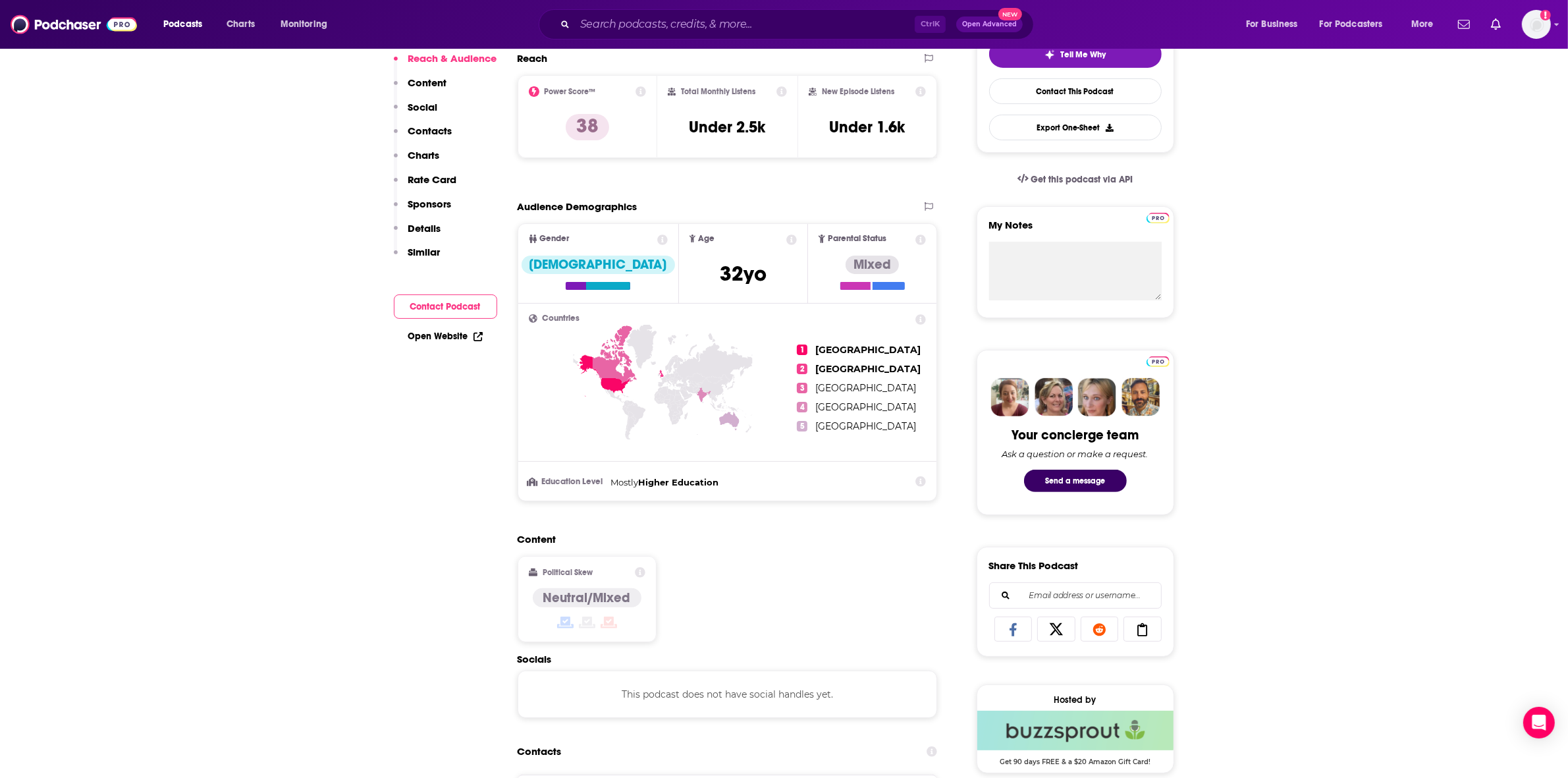
scroll to position [0, 0]
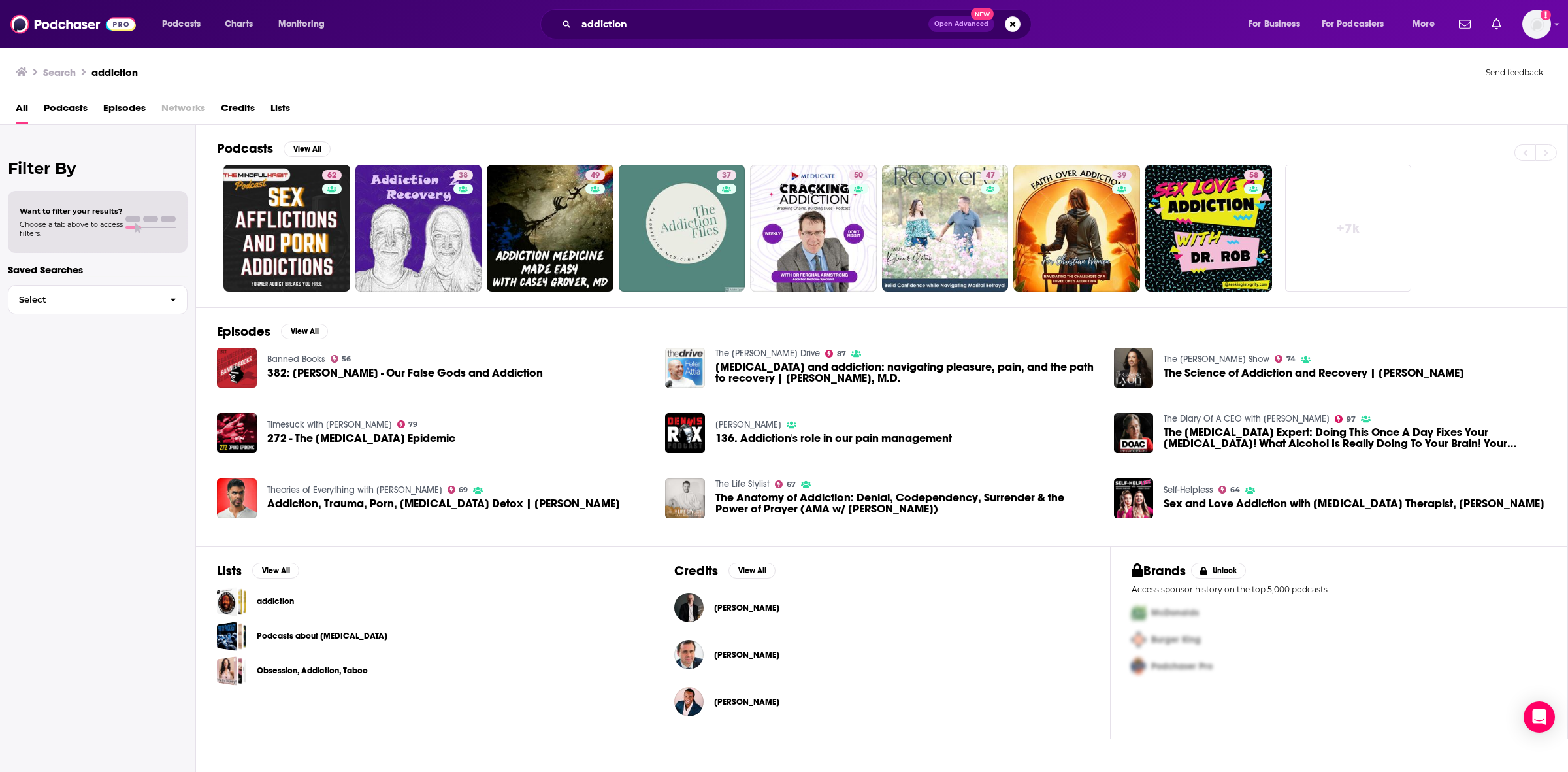
click at [905, 504] on span "The Anatomy of Addiction: Denial, Codependency, Surrender & the Power of Prayer…" at bounding box center [906, 503] width 383 height 22
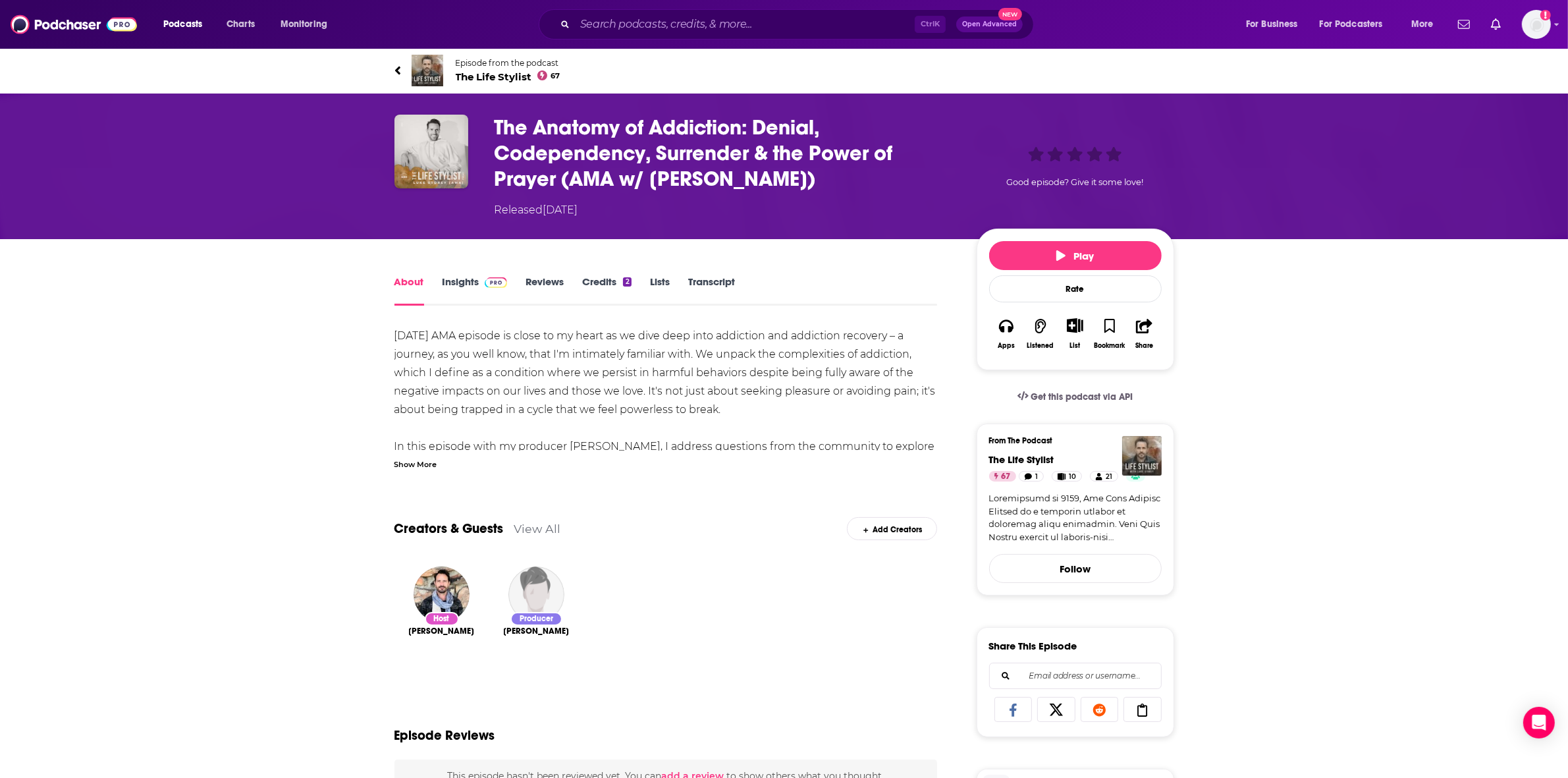
click at [535, 282] on link "Reviews" at bounding box center [544, 290] width 38 height 30
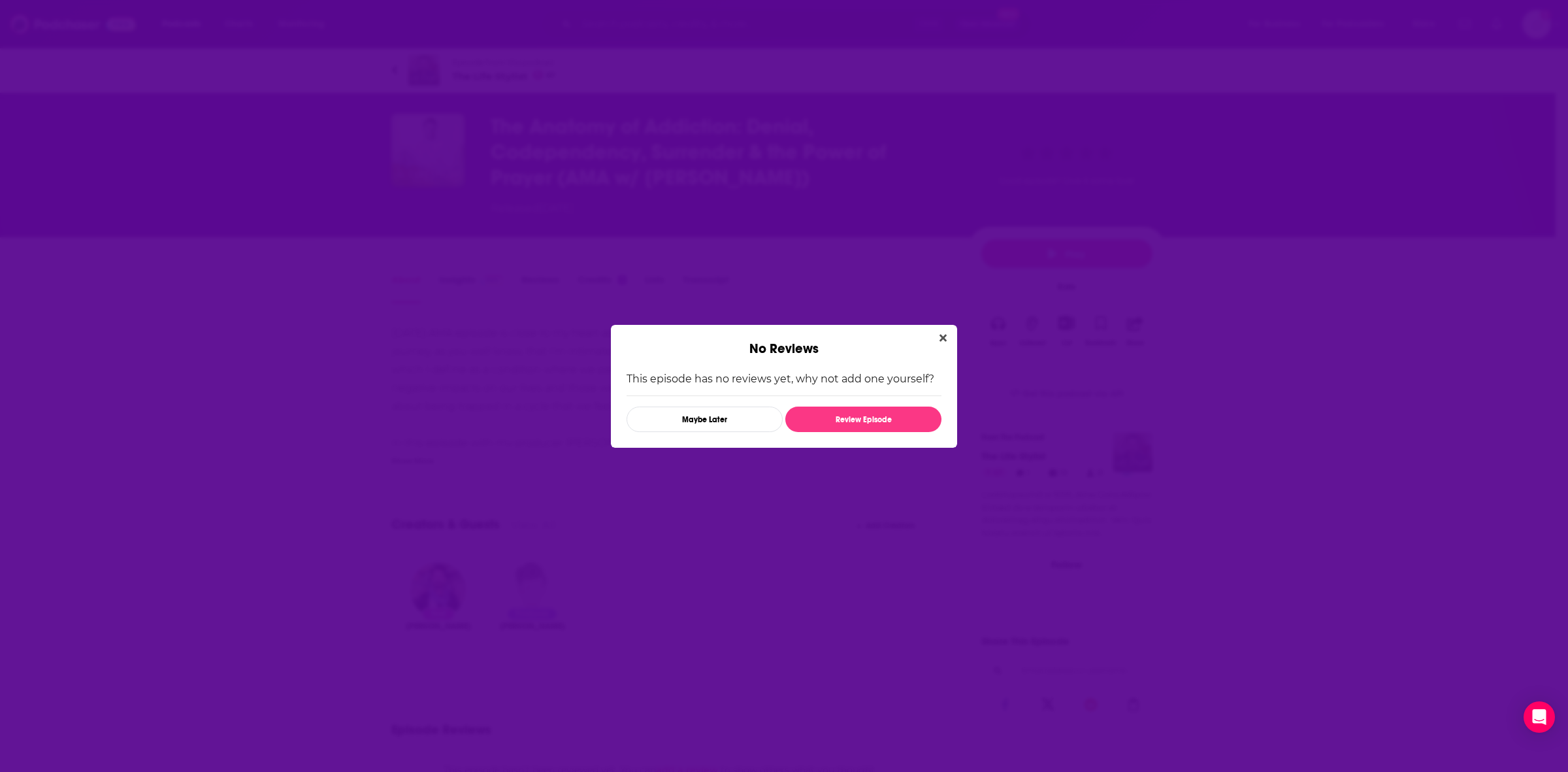
click at [932, 334] on div "No Reviews" at bounding box center [784, 340] width 346 height 32
click at [941, 333] on icon "Close" at bounding box center [943, 338] width 7 height 11
